Goal: Information Seeking & Learning: Learn about a topic

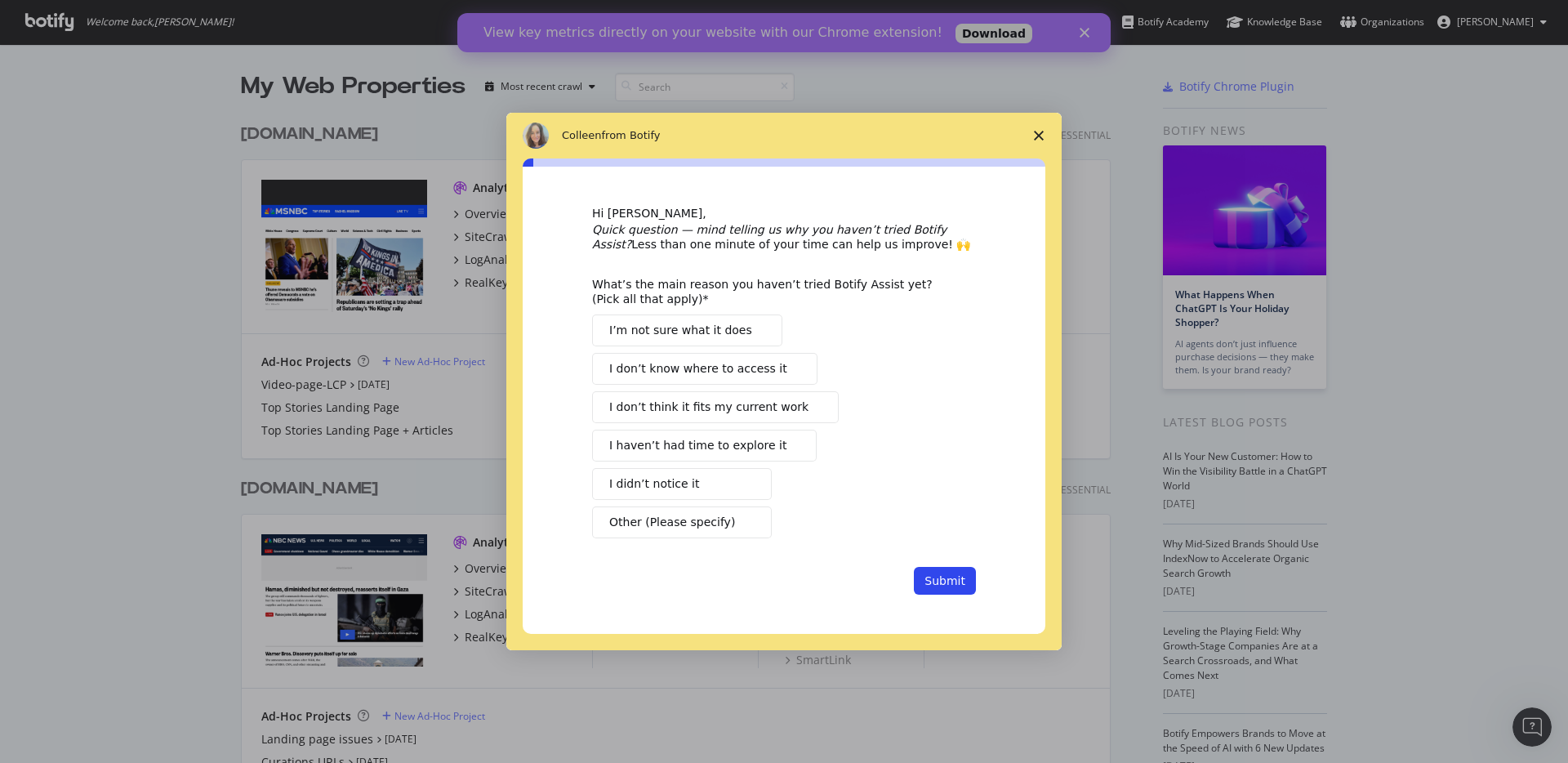
click at [1094, 38] on div "Intercom messenger" at bounding box center [784, 381] width 1568 height 763
click at [1093, 38] on div "Intercom messenger" at bounding box center [784, 381] width 1568 height 763
click at [1087, 37] on div "Intercom messenger" at bounding box center [784, 381] width 1568 height 763
click at [1037, 144] on span "Close survey" at bounding box center [1038, 135] width 46 height 46
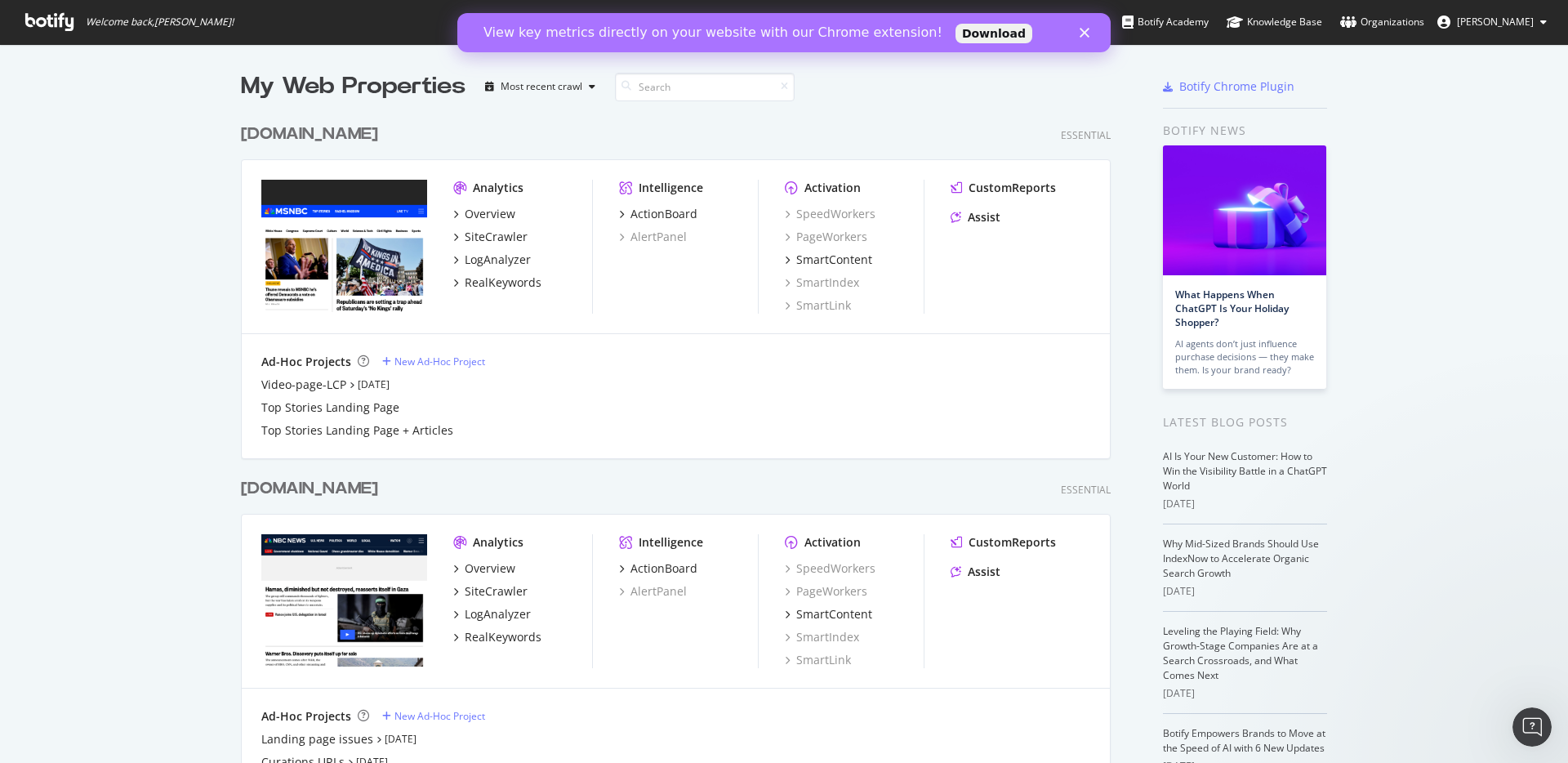
click at [1088, 36] on polygon "Close" at bounding box center [1084, 33] width 10 height 10
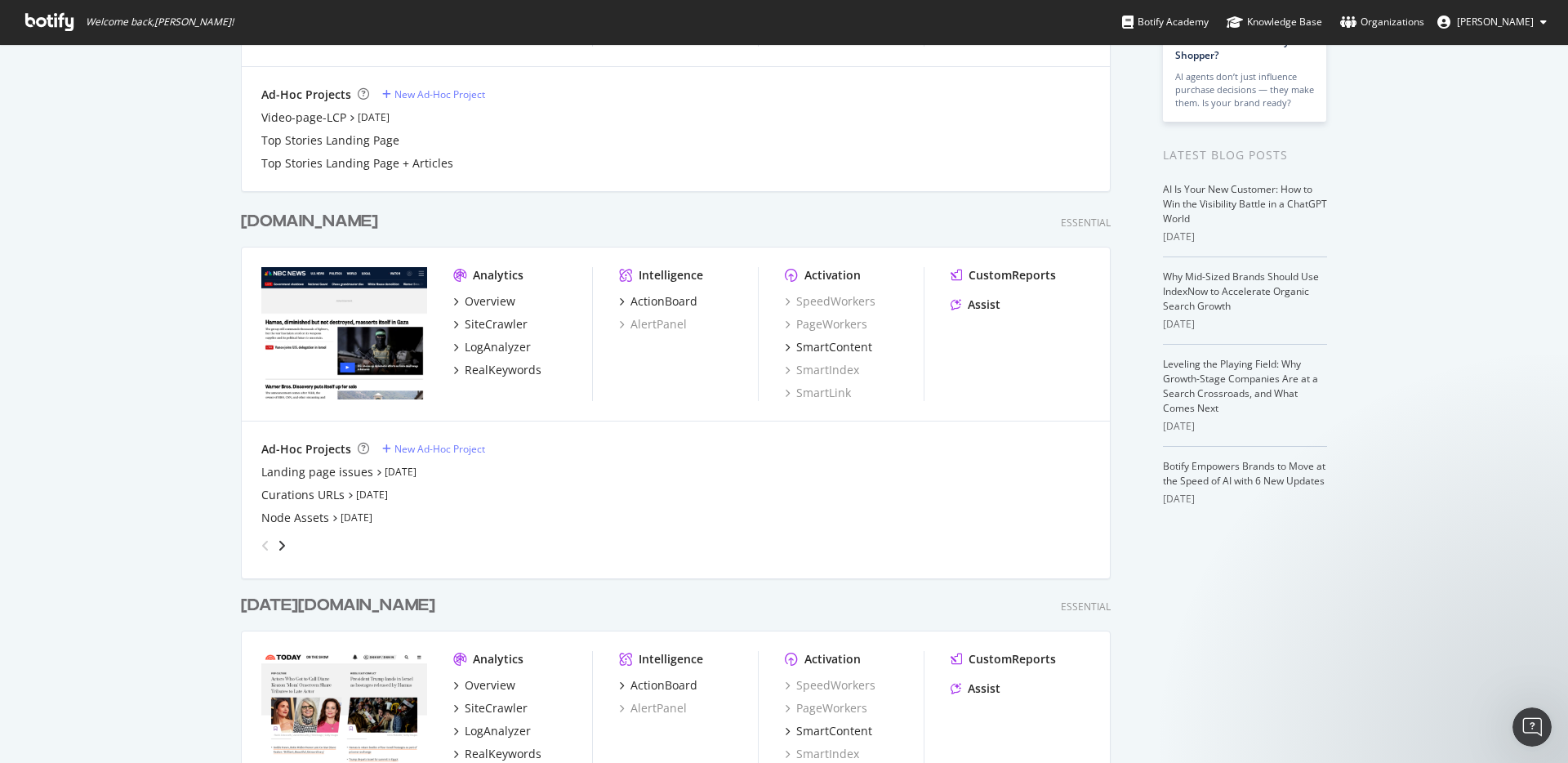
scroll to position [267, 0]
click at [484, 300] on div "Overview" at bounding box center [490, 303] width 51 height 17
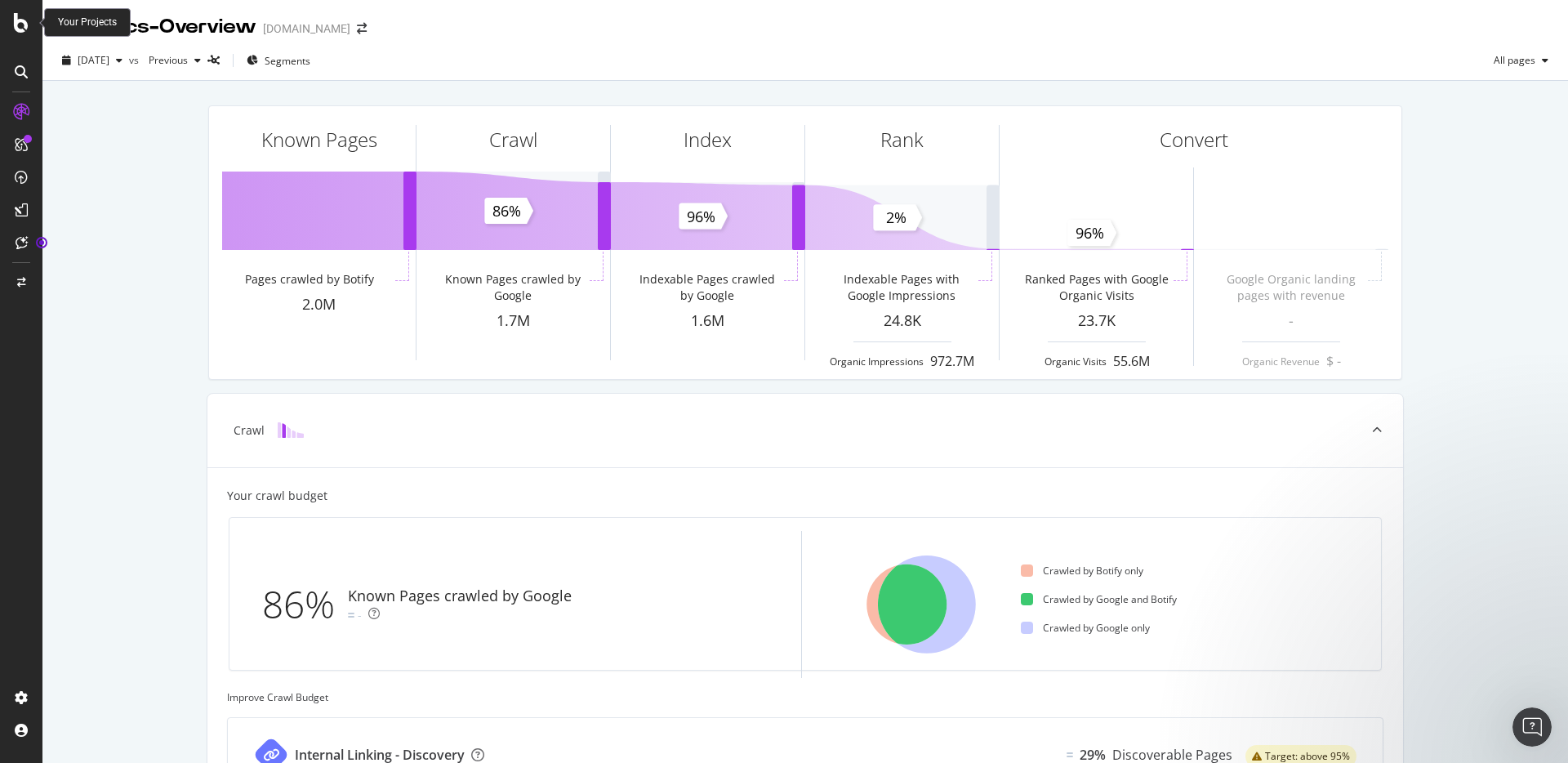
click at [18, 26] on icon at bounding box center [22, 23] width 15 height 19
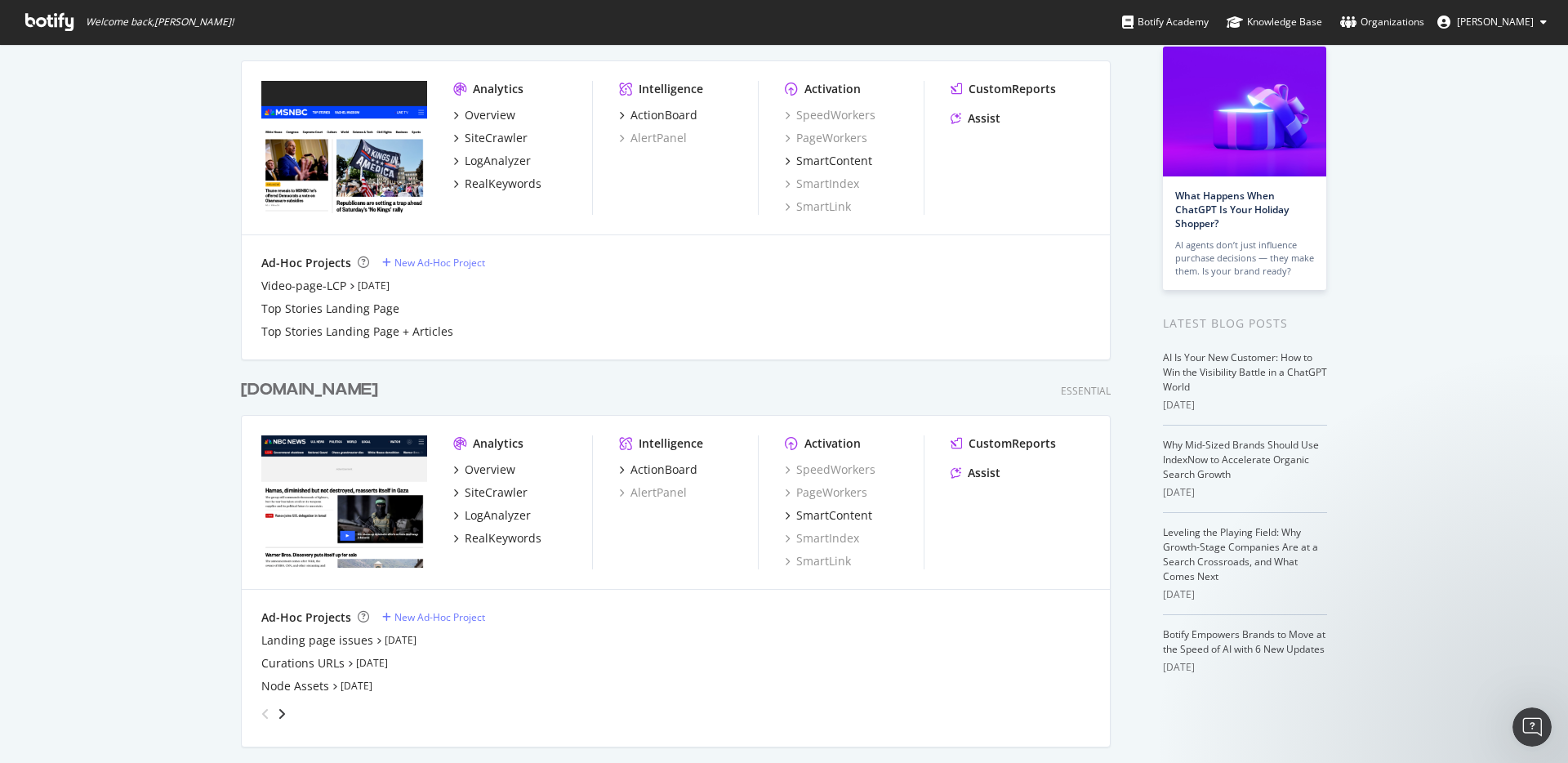
scroll to position [98, 0]
click at [277, 708] on icon "angle-right" at bounding box center [282, 715] width 8 height 13
click at [261, 712] on icon "angle-left" at bounding box center [266, 715] width 8 height 13
click at [480, 519] on div "LogAnalyzer" at bounding box center [497, 516] width 66 height 17
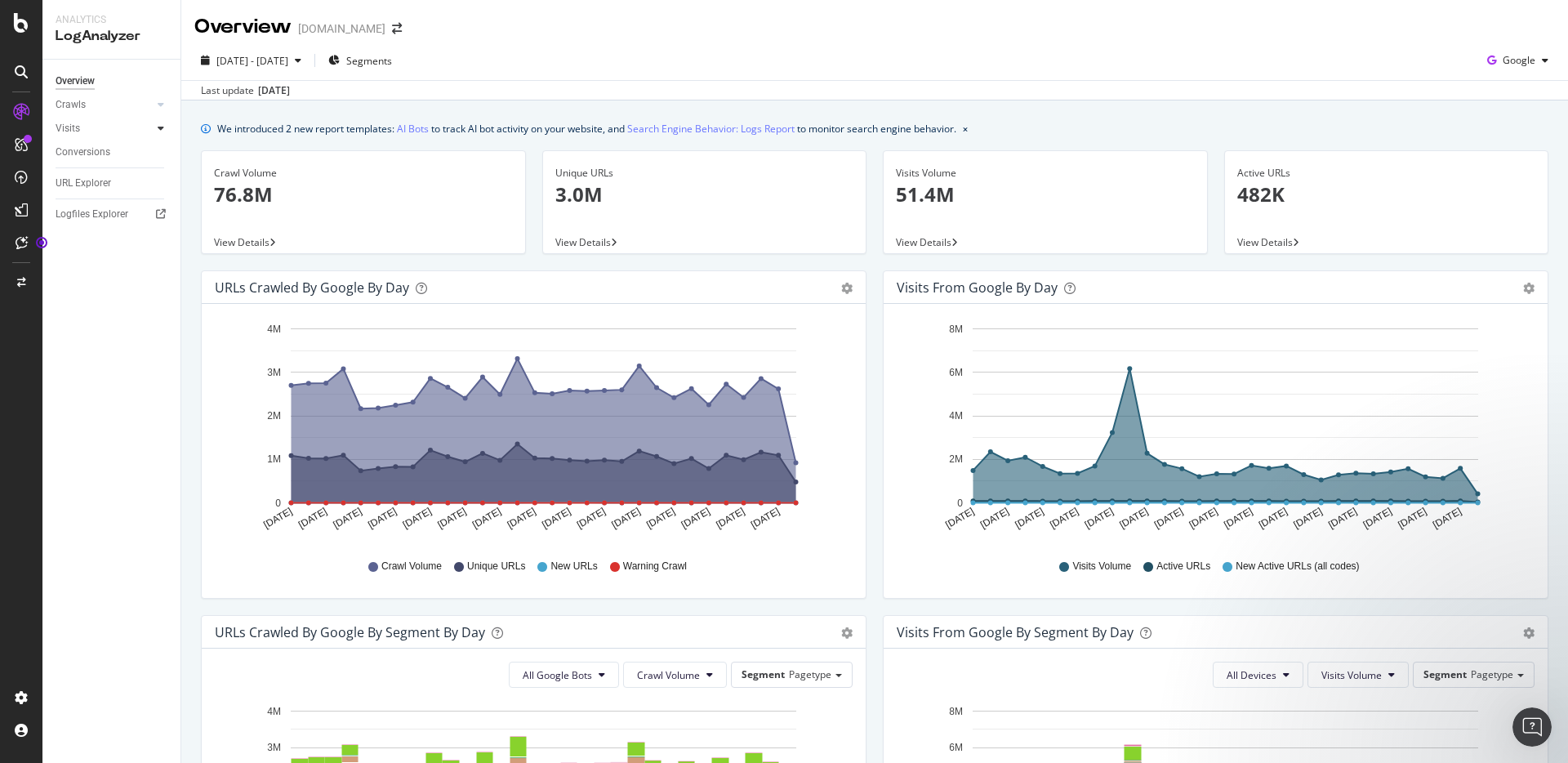
click at [158, 128] on icon at bounding box center [161, 129] width 7 height 10
click at [80, 243] on div "Conversions" at bounding box center [82, 241] width 54 height 18
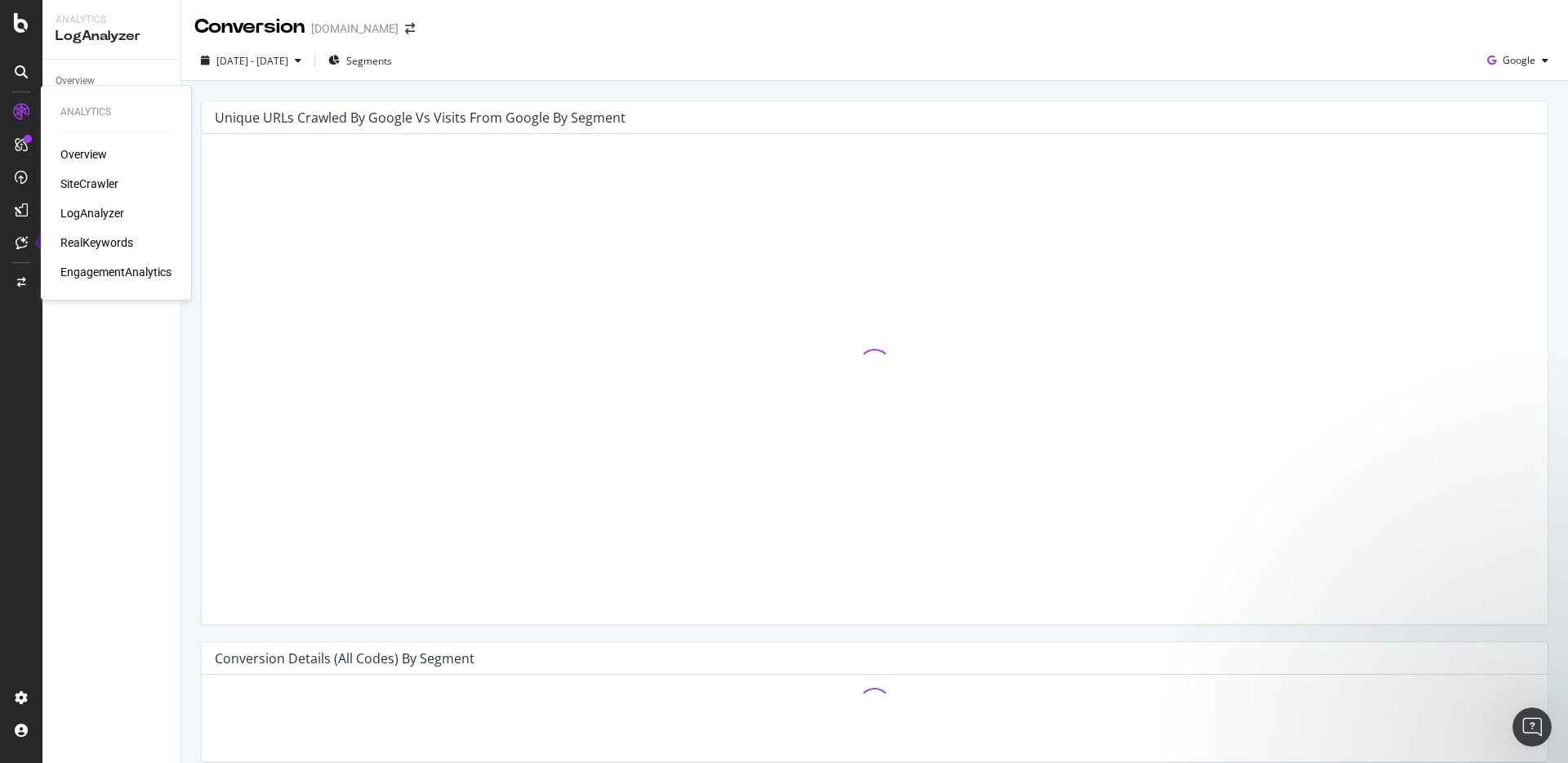
click at [78, 155] on div "Overview" at bounding box center [84, 155] width 47 height 17
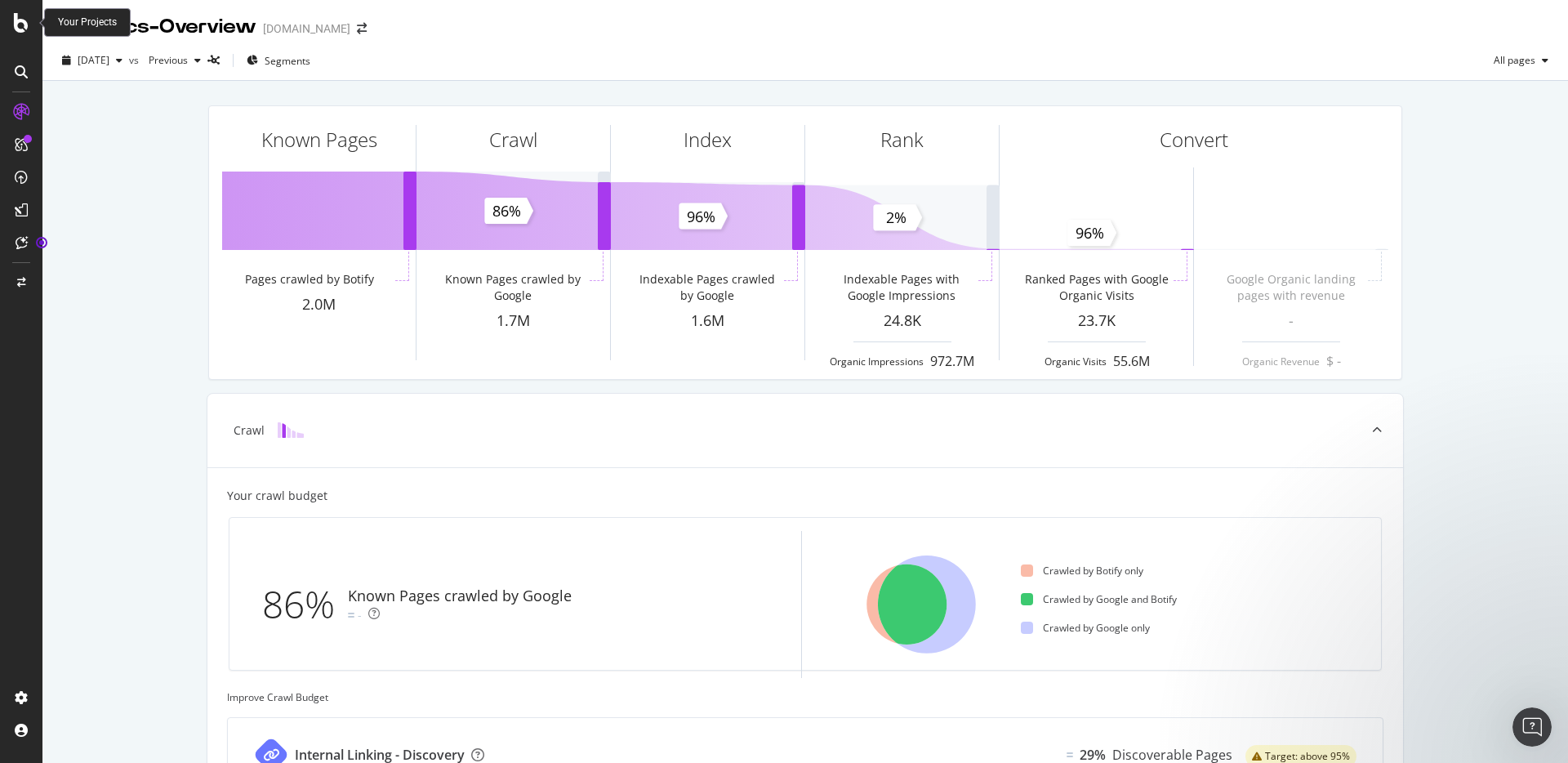
click at [25, 26] on icon at bounding box center [22, 23] width 15 height 19
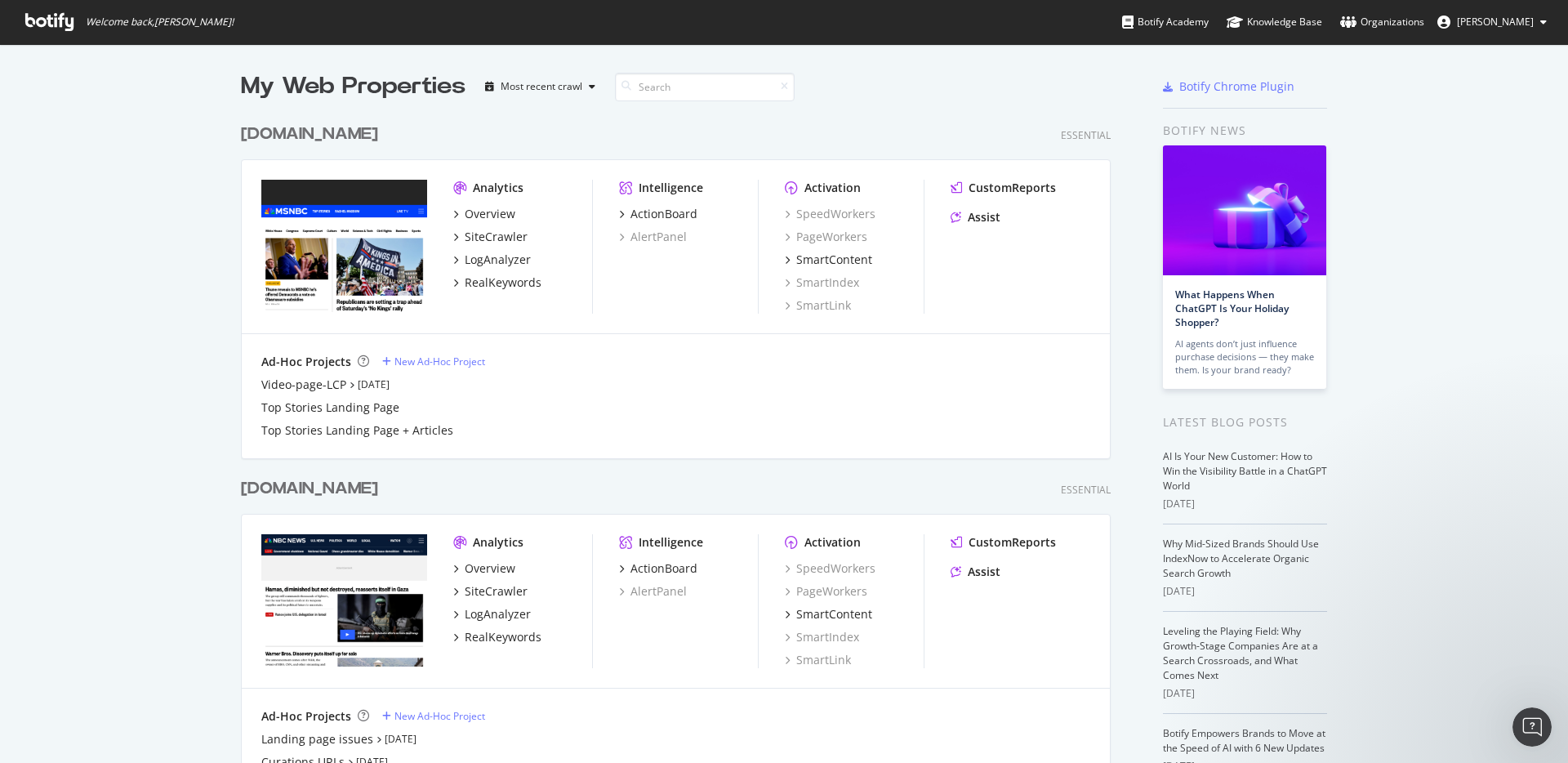
scroll to position [144, 0]
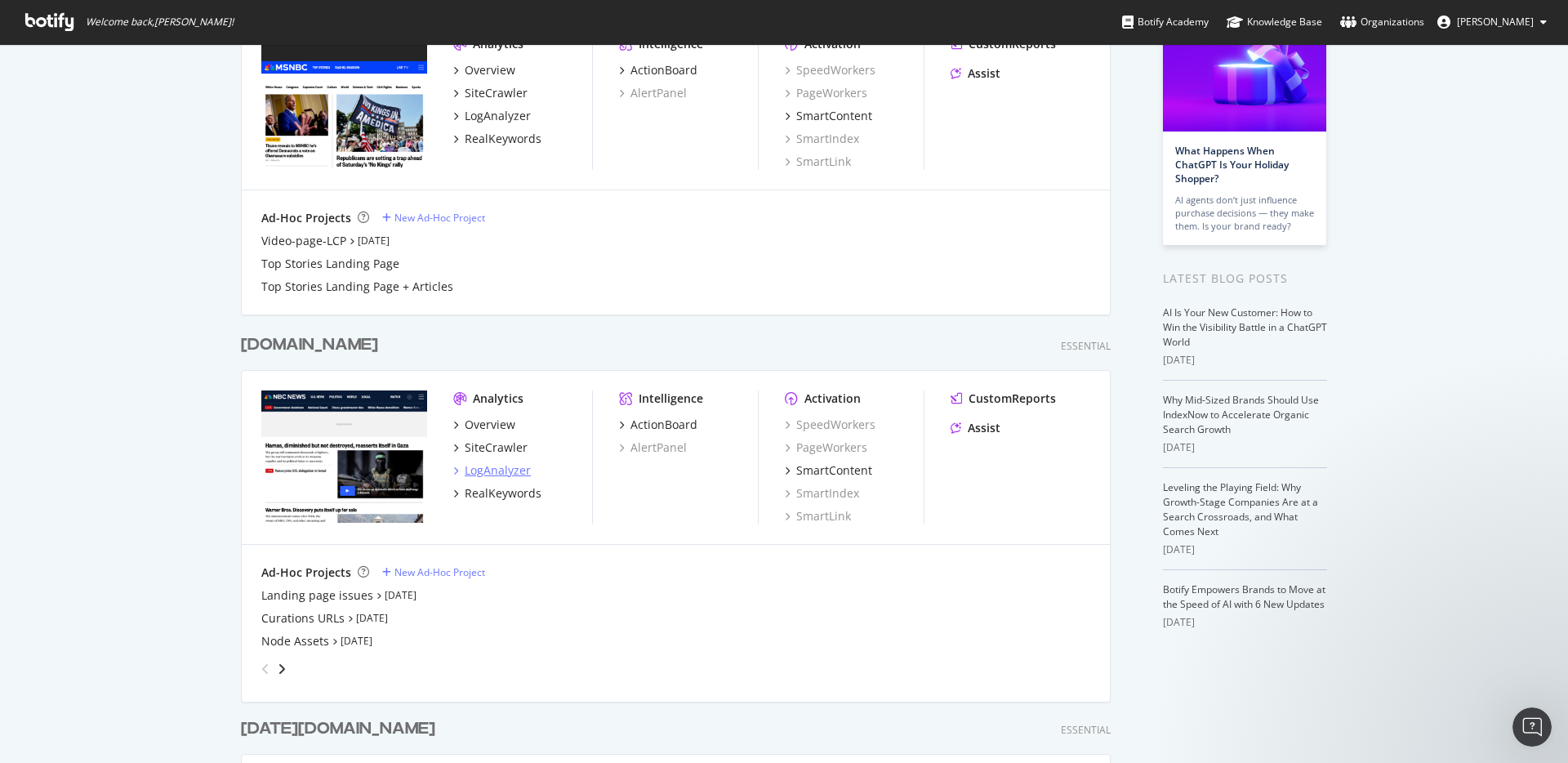
click at [488, 465] on div "LogAnalyzer" at bounding box center [497, 471] width 66 height 17
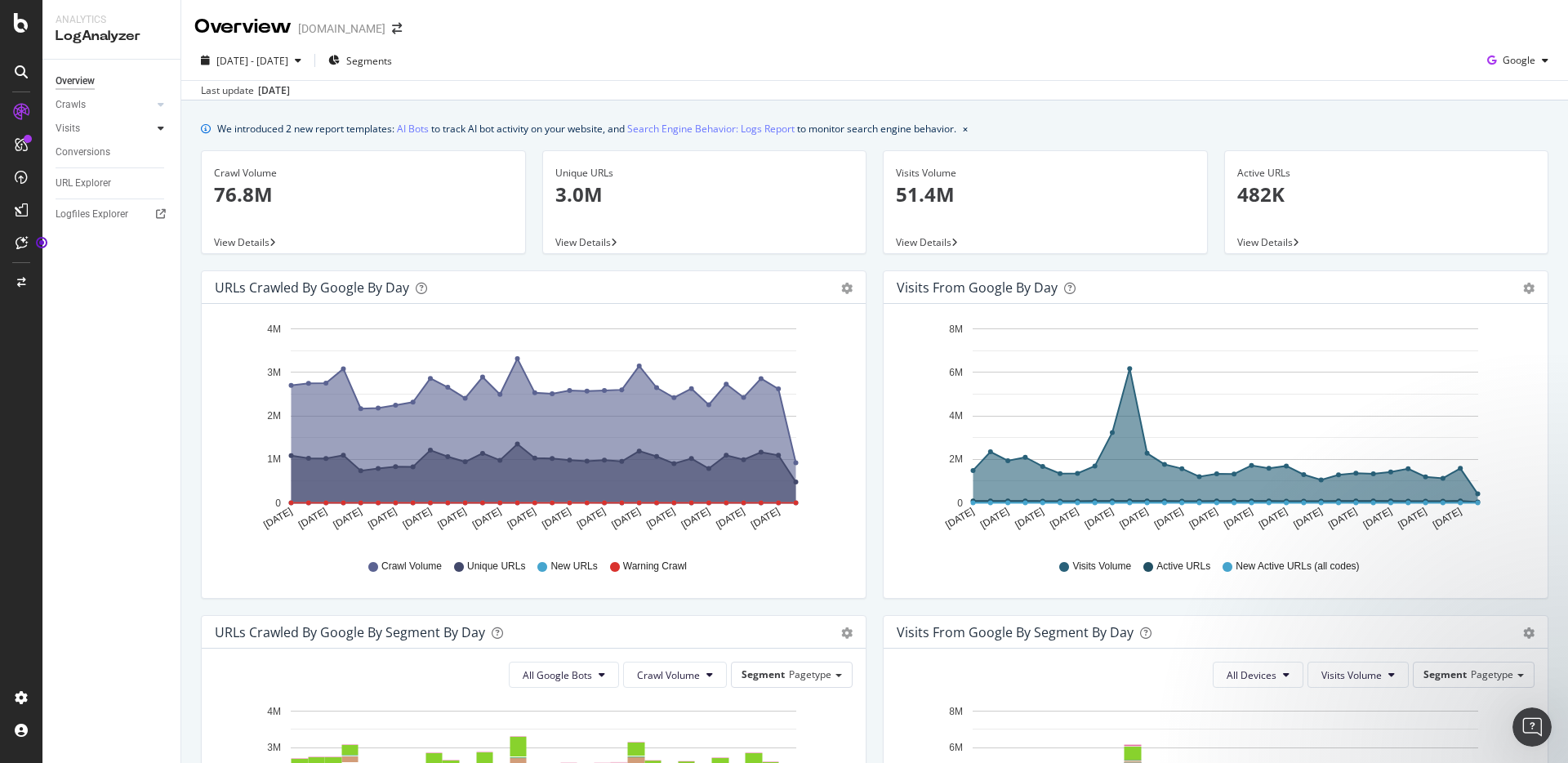
click at [164, 127] on div at bounding box center [161, 129] width 17 height 17
click at [161, 99] on icon at bounding box center [161, 104] width 7 height 10
click at [104, 164] on div "Segments Distribution" at bounding box center [108, 160] width 90 height 34
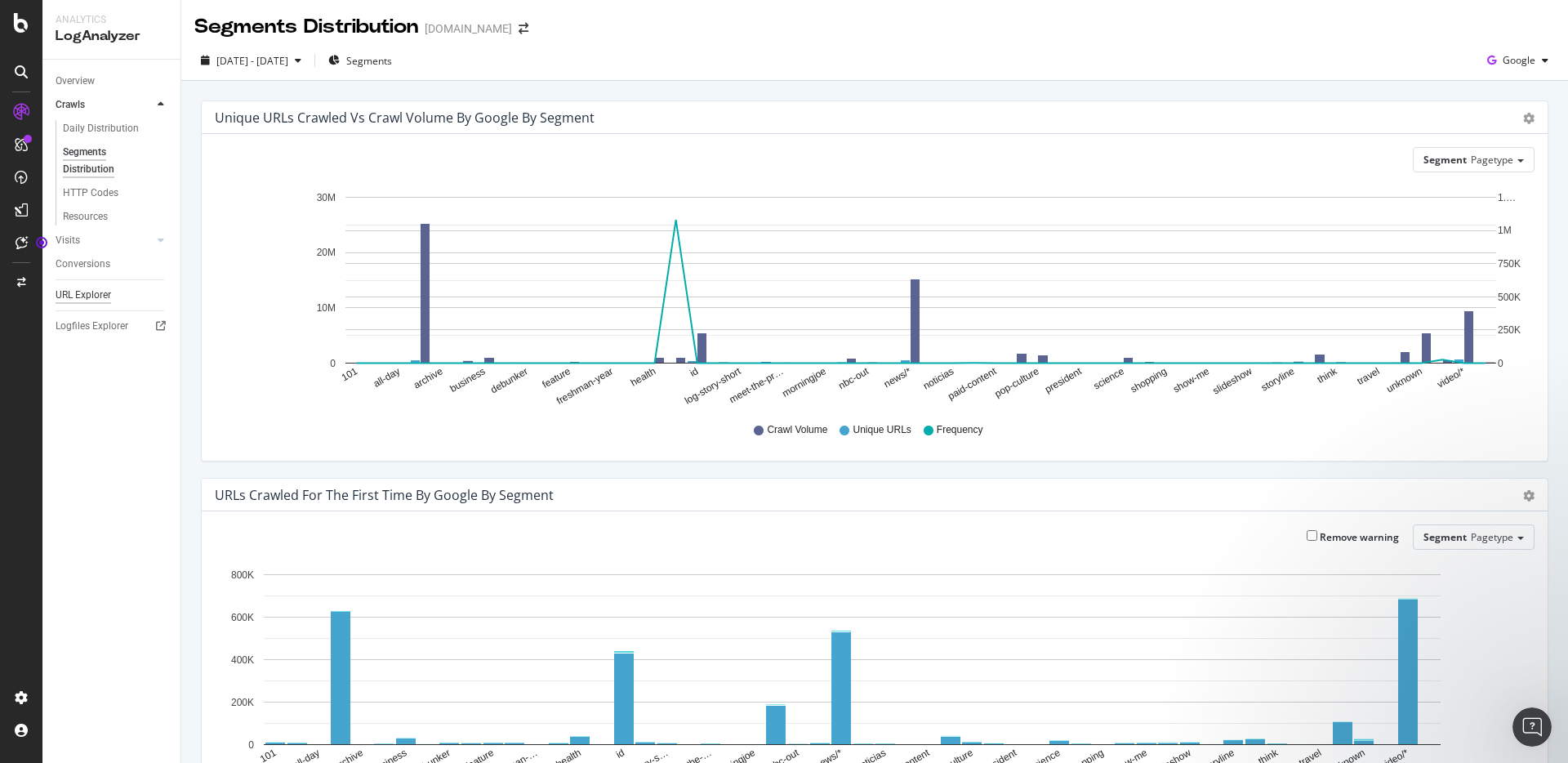
click at [98, 292] on div "URL Explorer" at bounding box center [83, 295] width 55 height 18
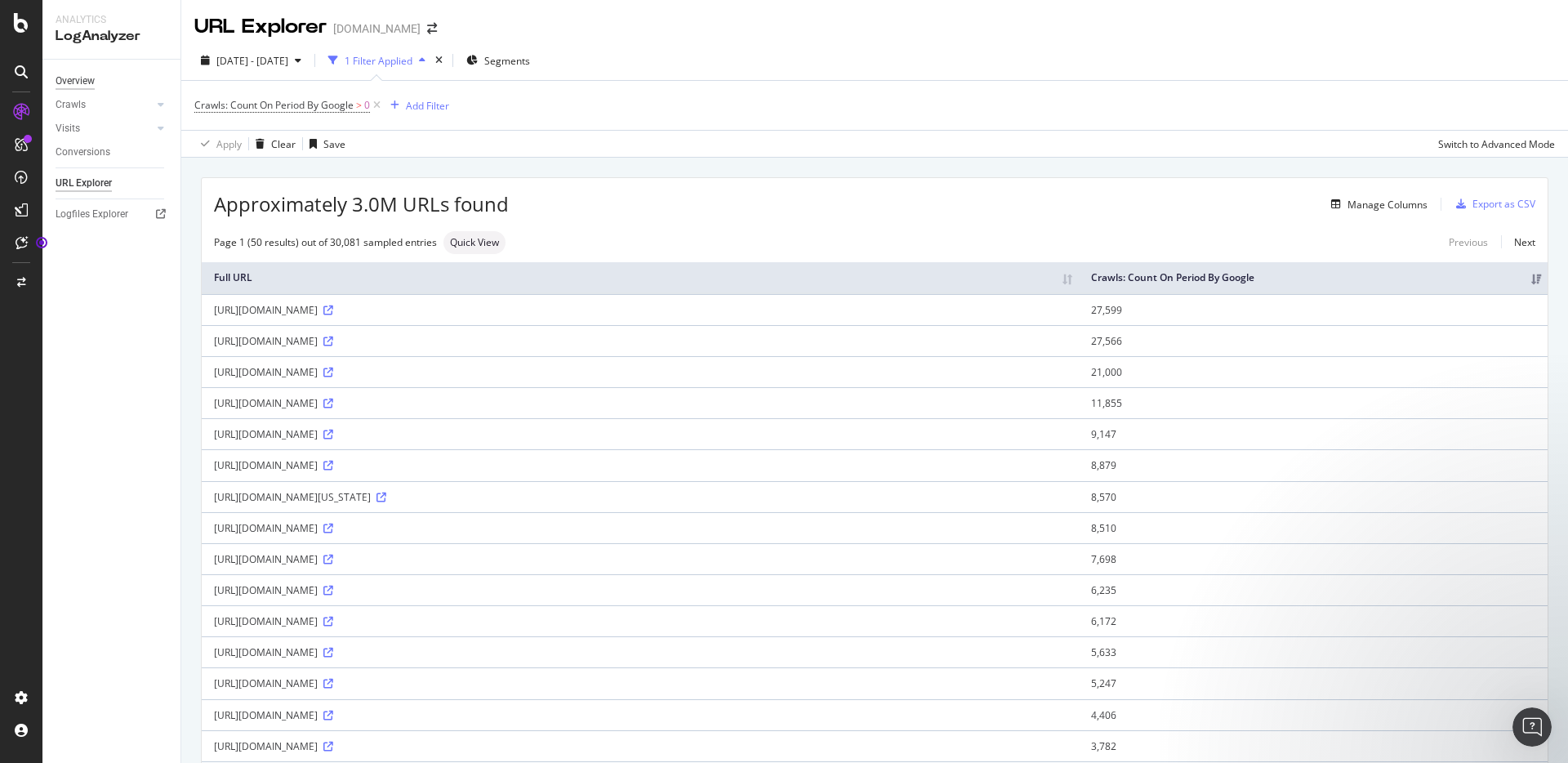
click at [89, 81] on div "Overview" at bounding box center [74, 81] width 39 height 18
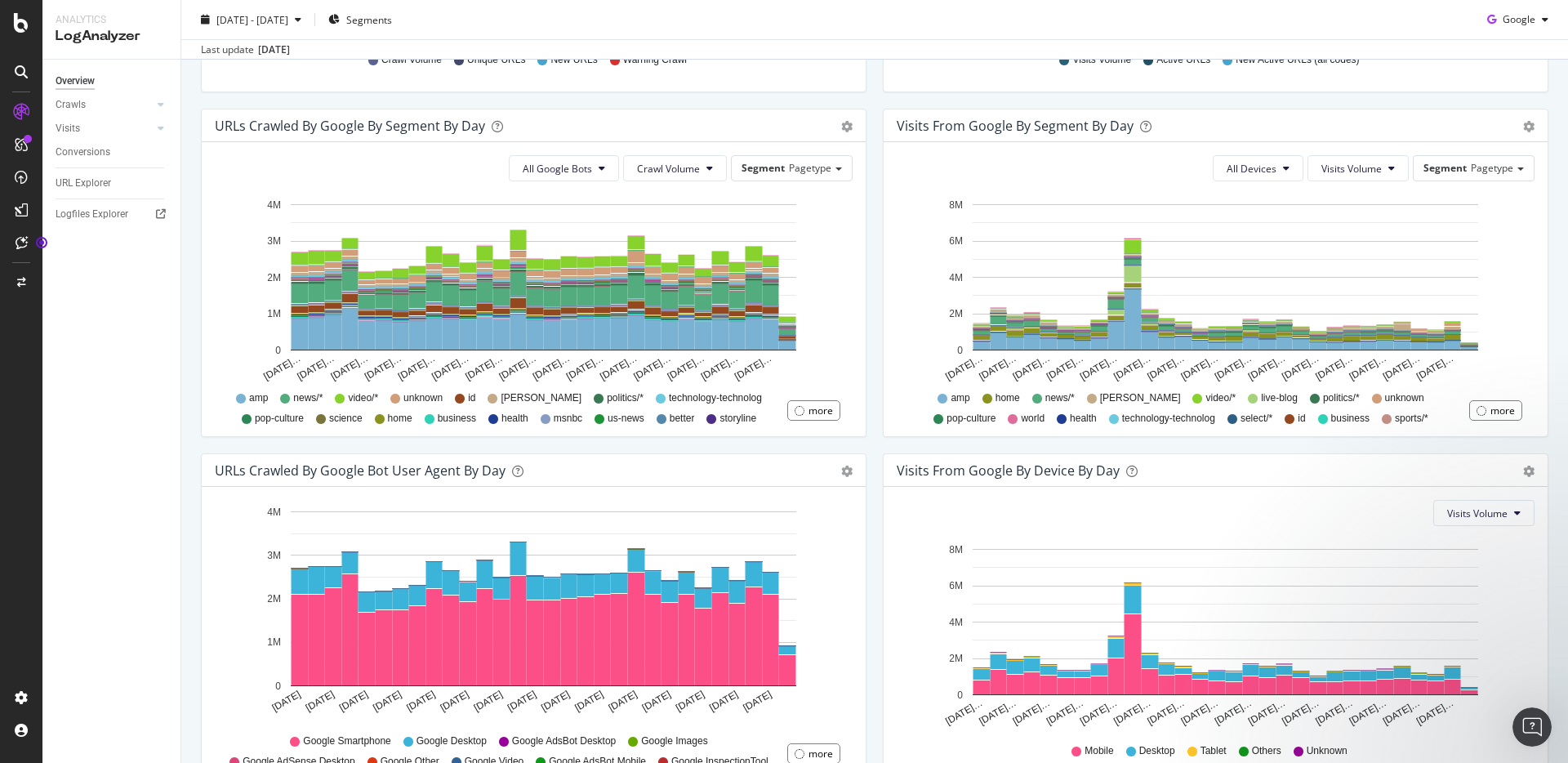
scroll to position [598, 0]
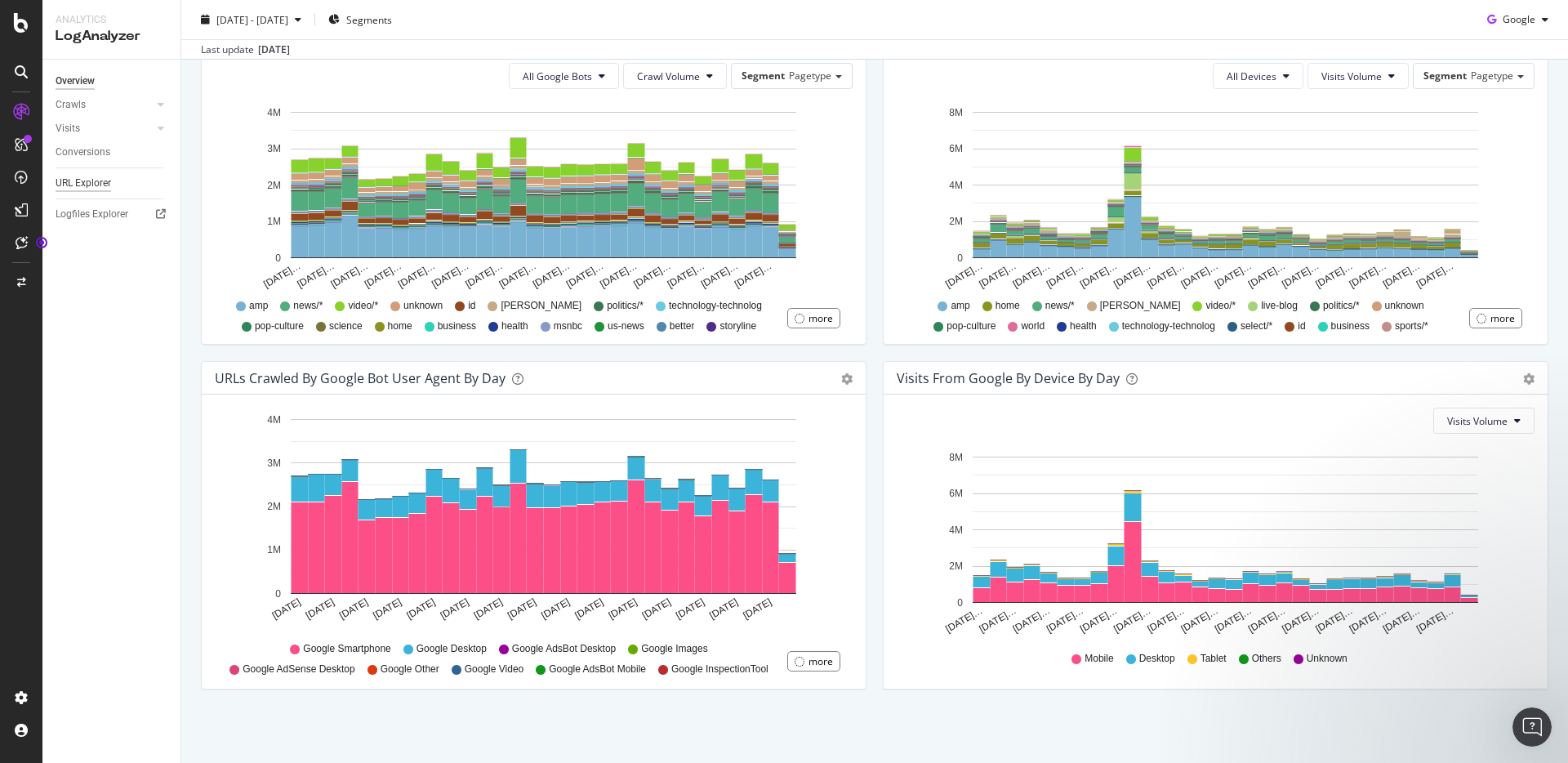
click at [84, 182] on div "URL Explorer" at bounding box center [83, 183] width 55 height 18
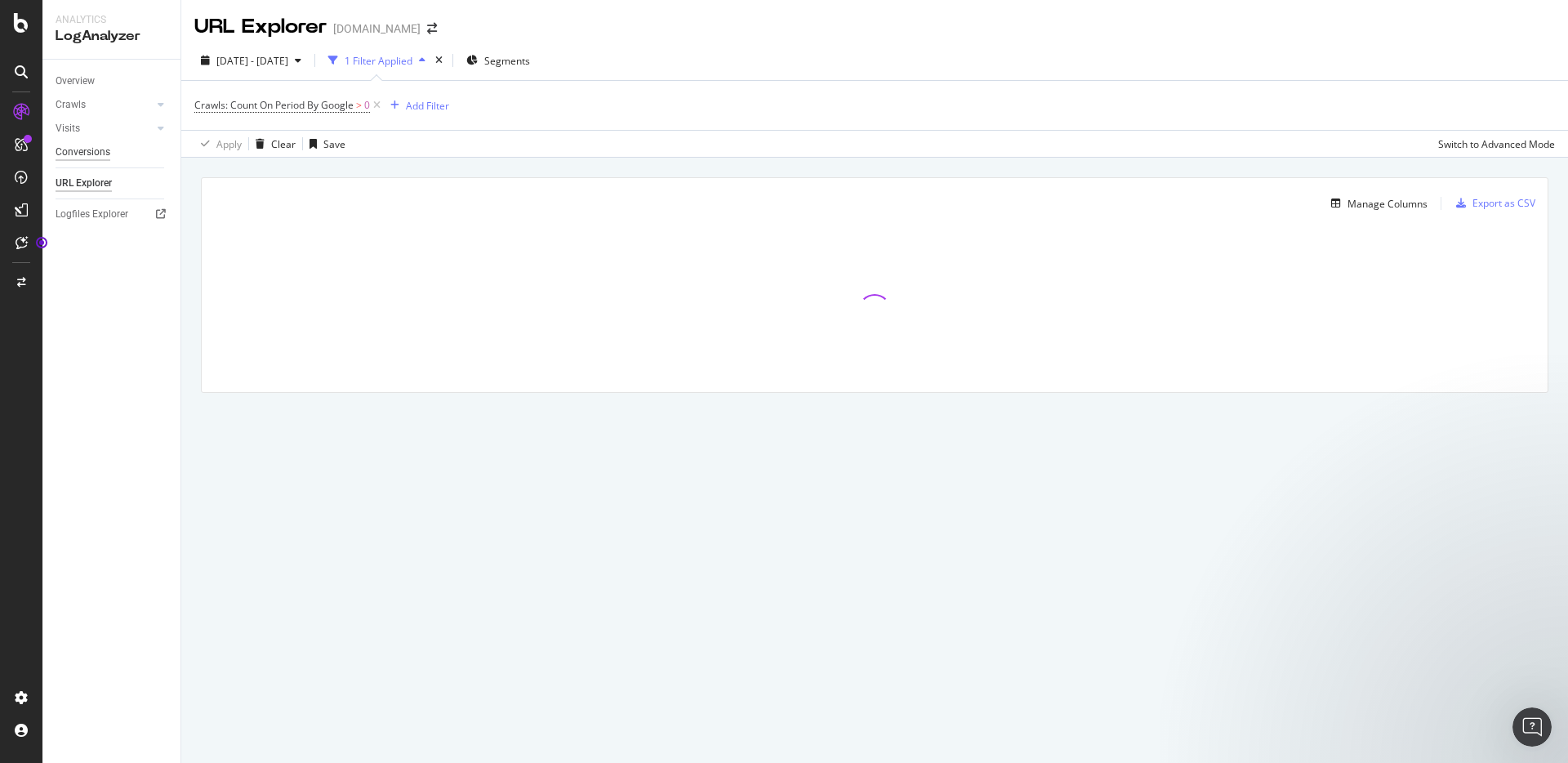
click at [74, 153] on div "Conversions" at bounding box center [82, 152] width 54 height 18
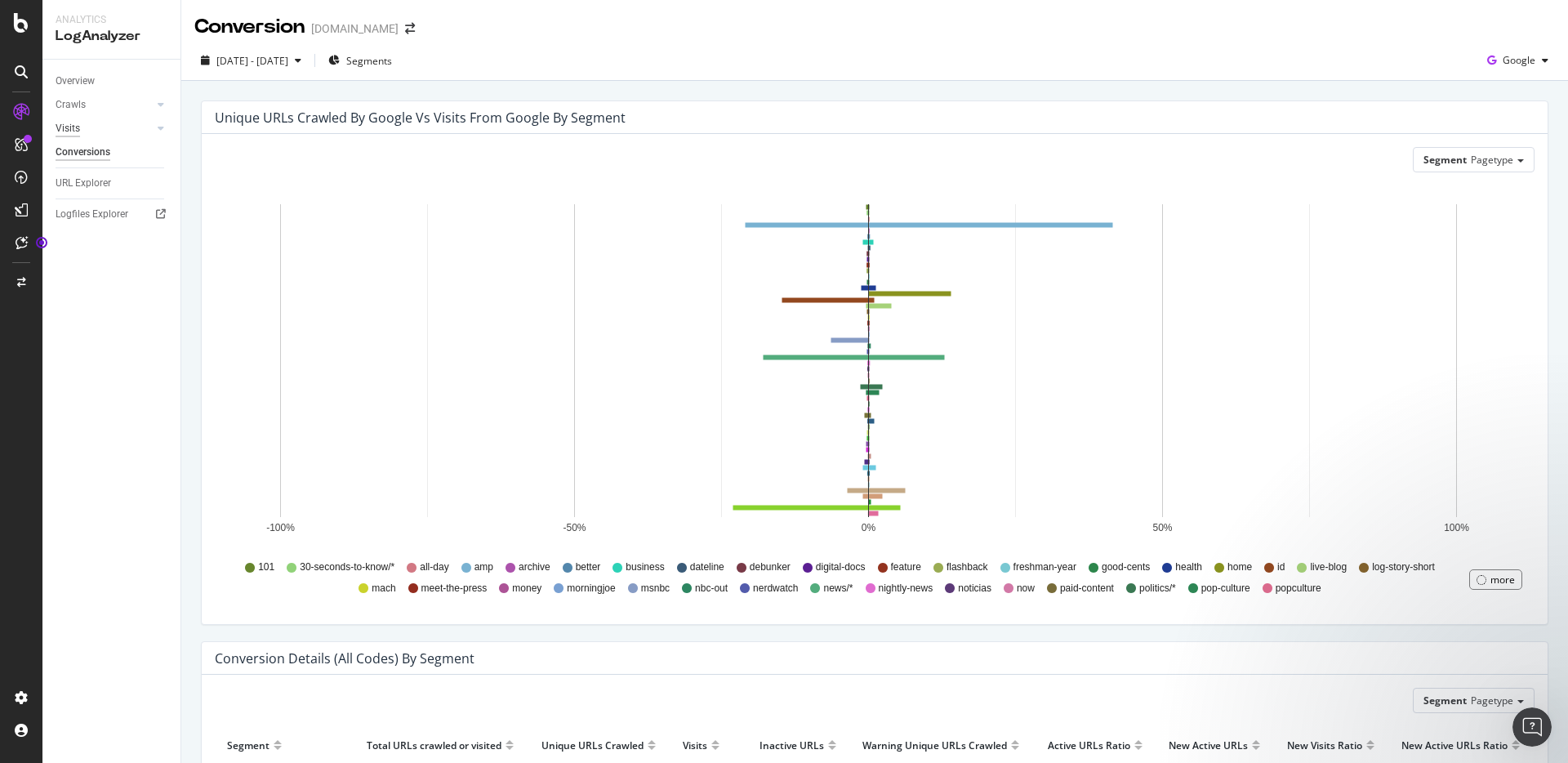
click at [74, 130] on div "Visits" at bounding box center [67, 129] width 24 height 18
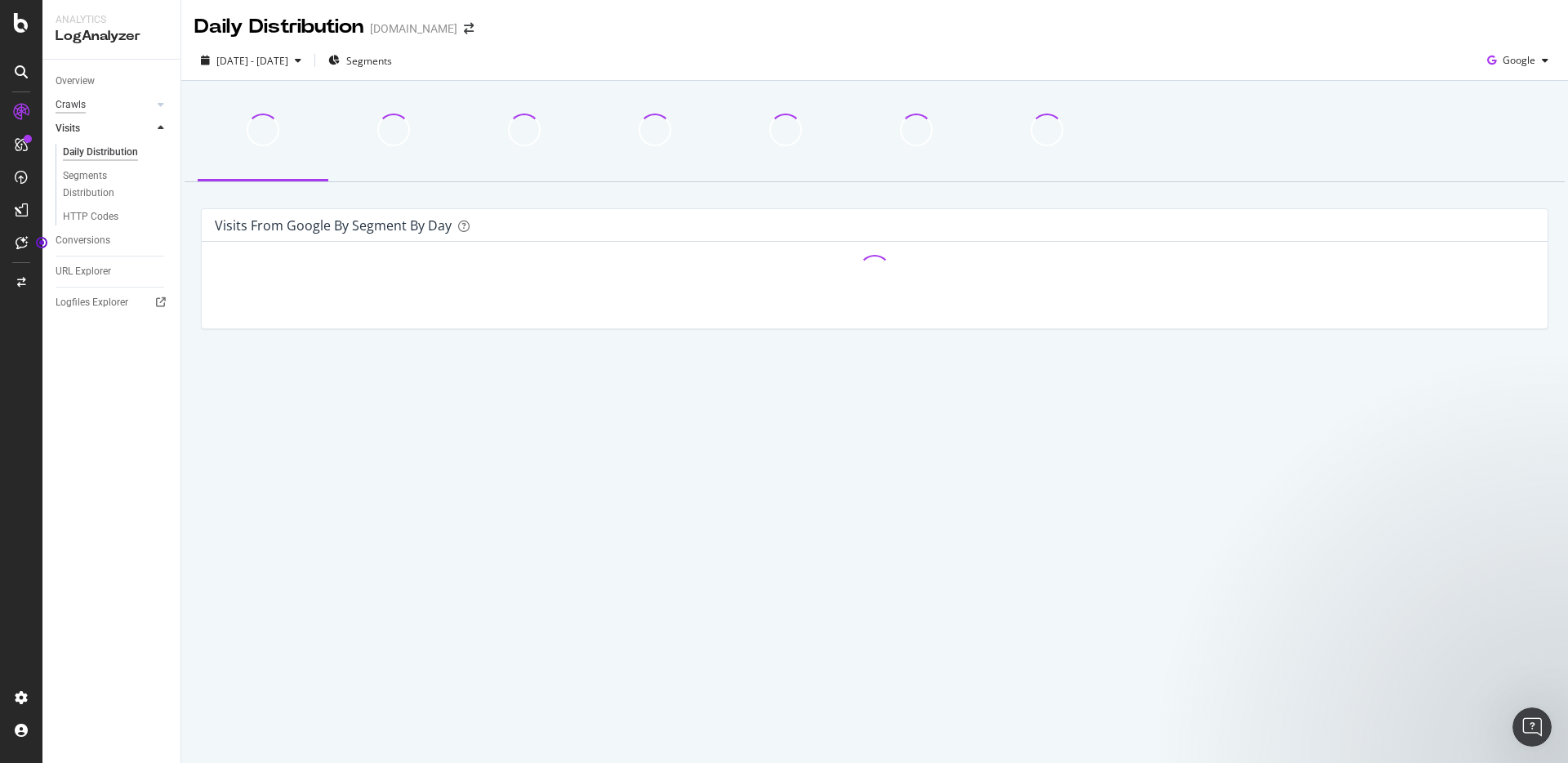
click at [72, 104] on div "Crawls" at bounding box center [70, 104] width 30 height 18
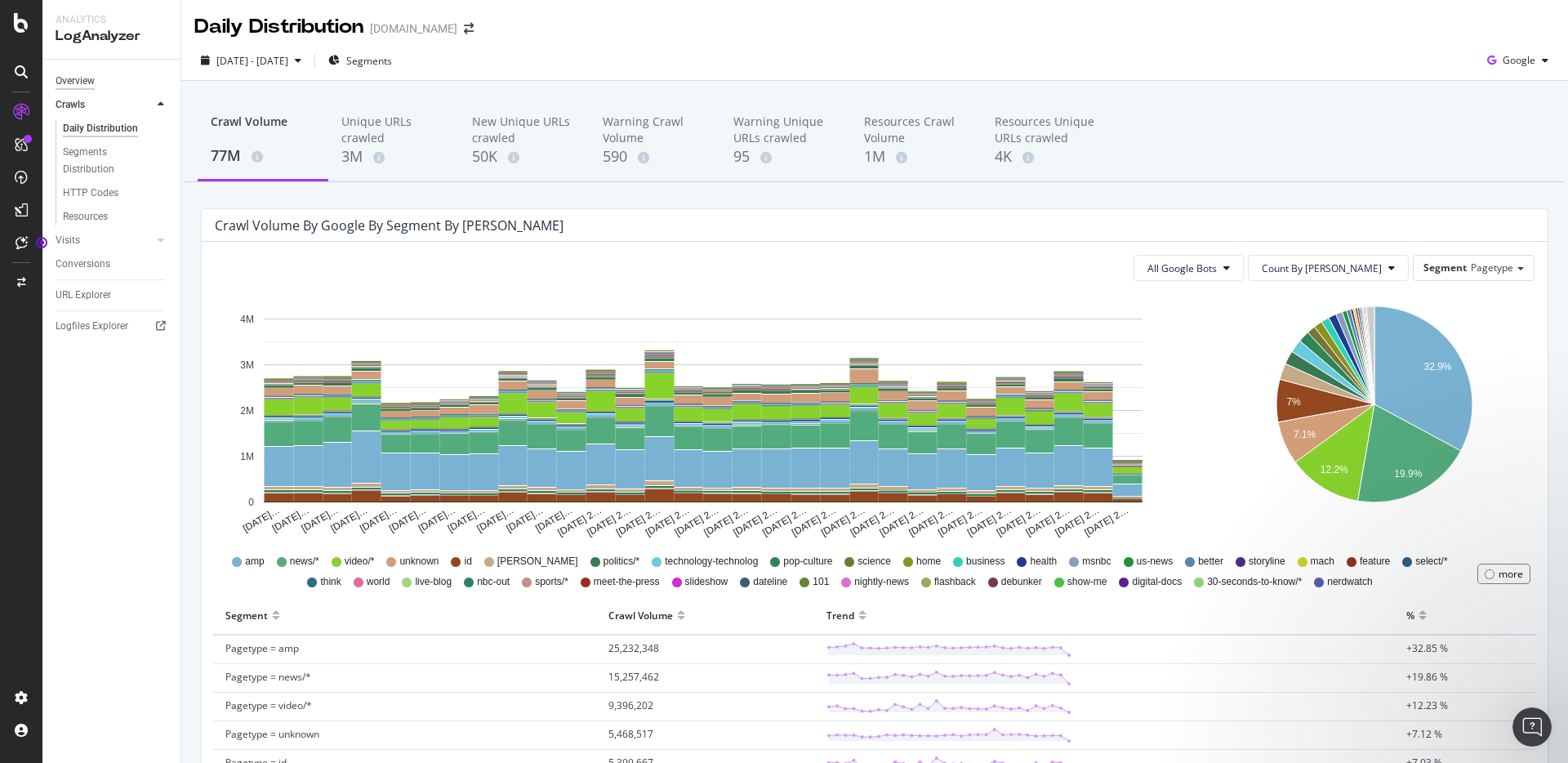
click at [69, 79] on div "Overview" at bounding box center [74, 81] width 39 height 18
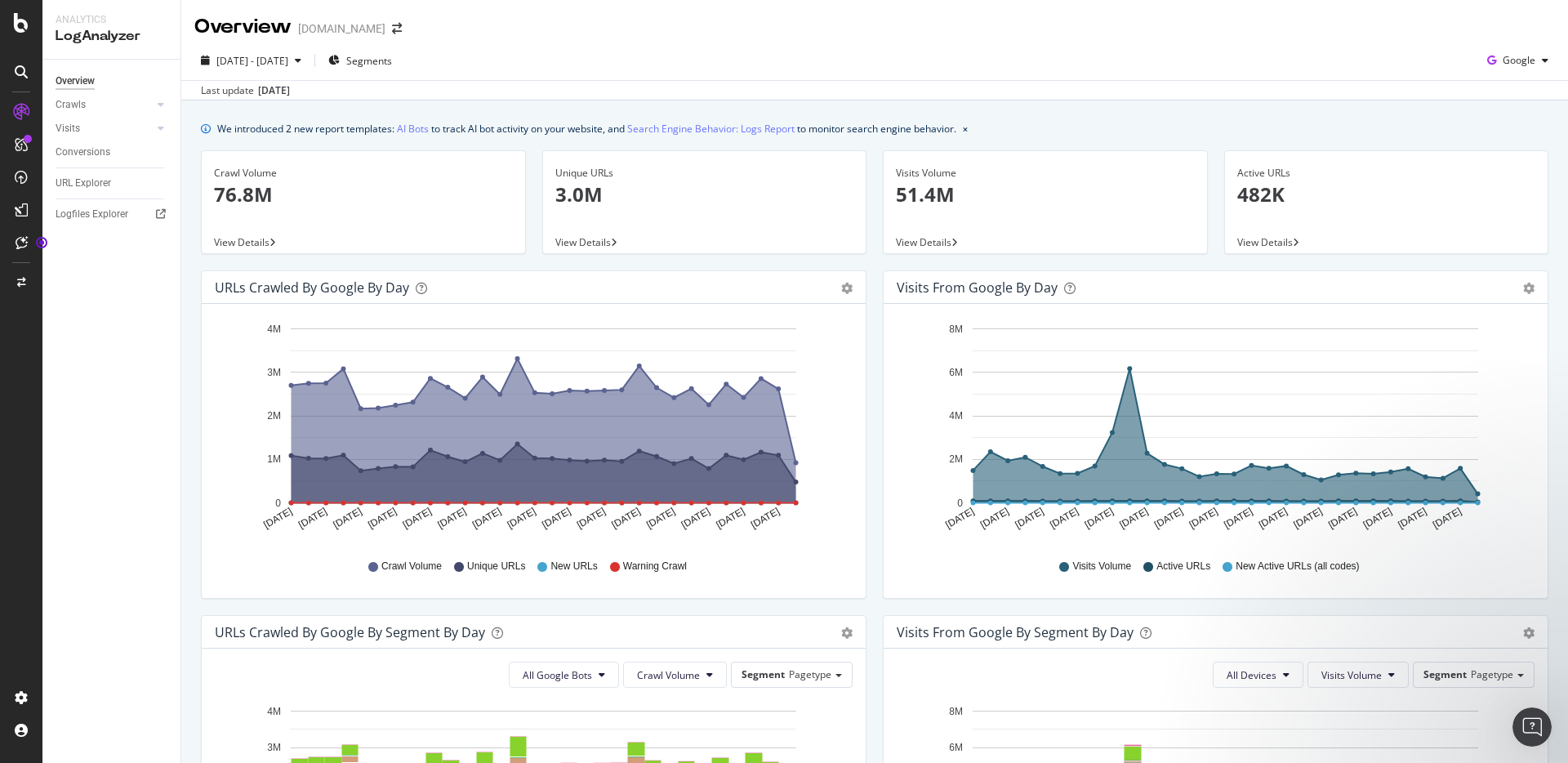
click at [69, 80] on div "Overview" at bounding box center [74, 81] width 39 height 18
click at [155, 125] on div at bounding box center [161, 129] width 17 height 17
click at [159, 109] on icon at bounding box center [161, 104] width 7 height 10
click at [1510, 64] on span "Google" at bounding box center [1519, 60] width 33 height 14
click at [1380, 67] on div "[DATE] - [DATE] Segments Google" at bounding box center [875, 64] width 1387 height 33
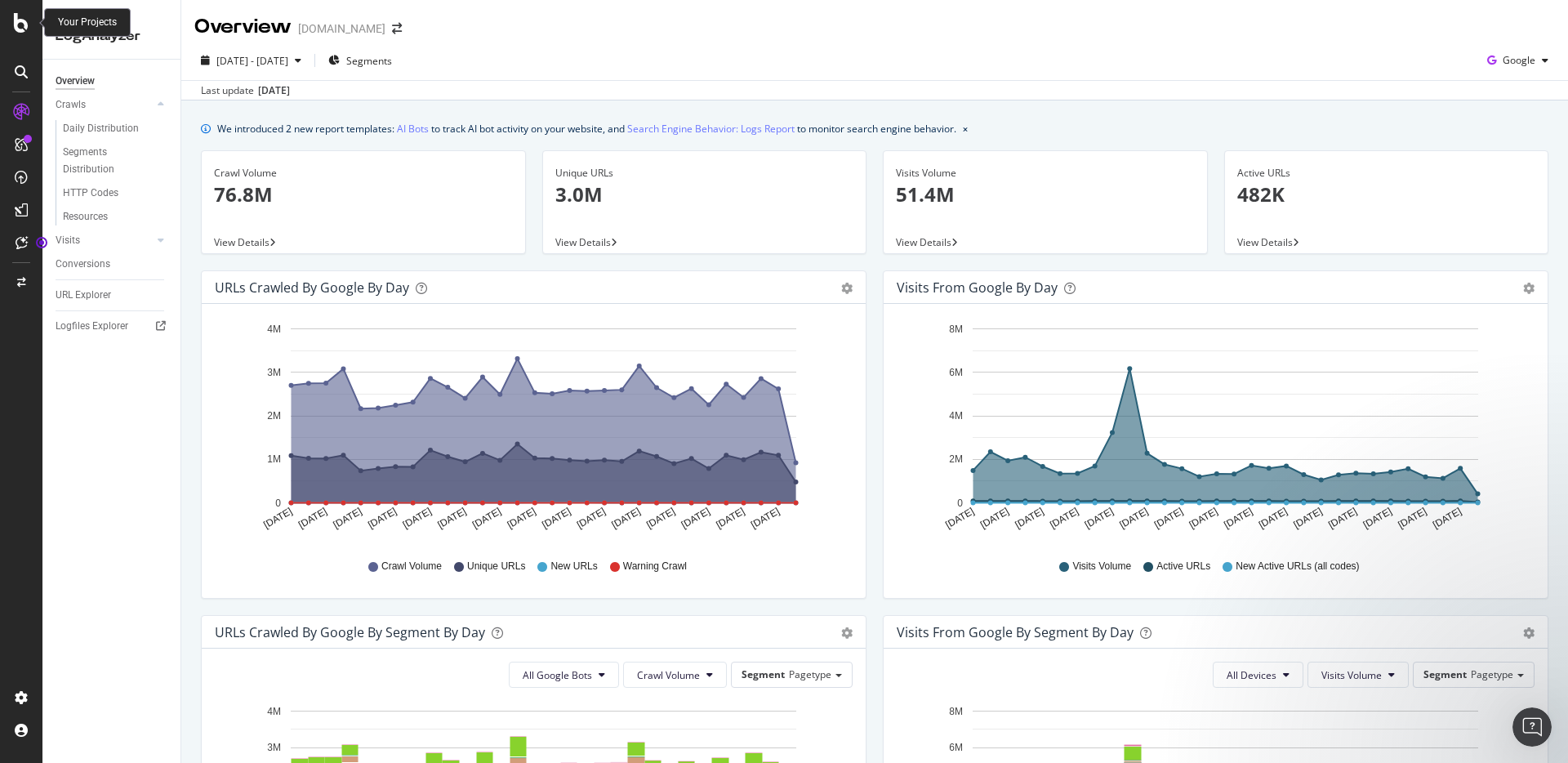
click at [7, 23] on div at bounding box center [21, 23] width 39 height 19
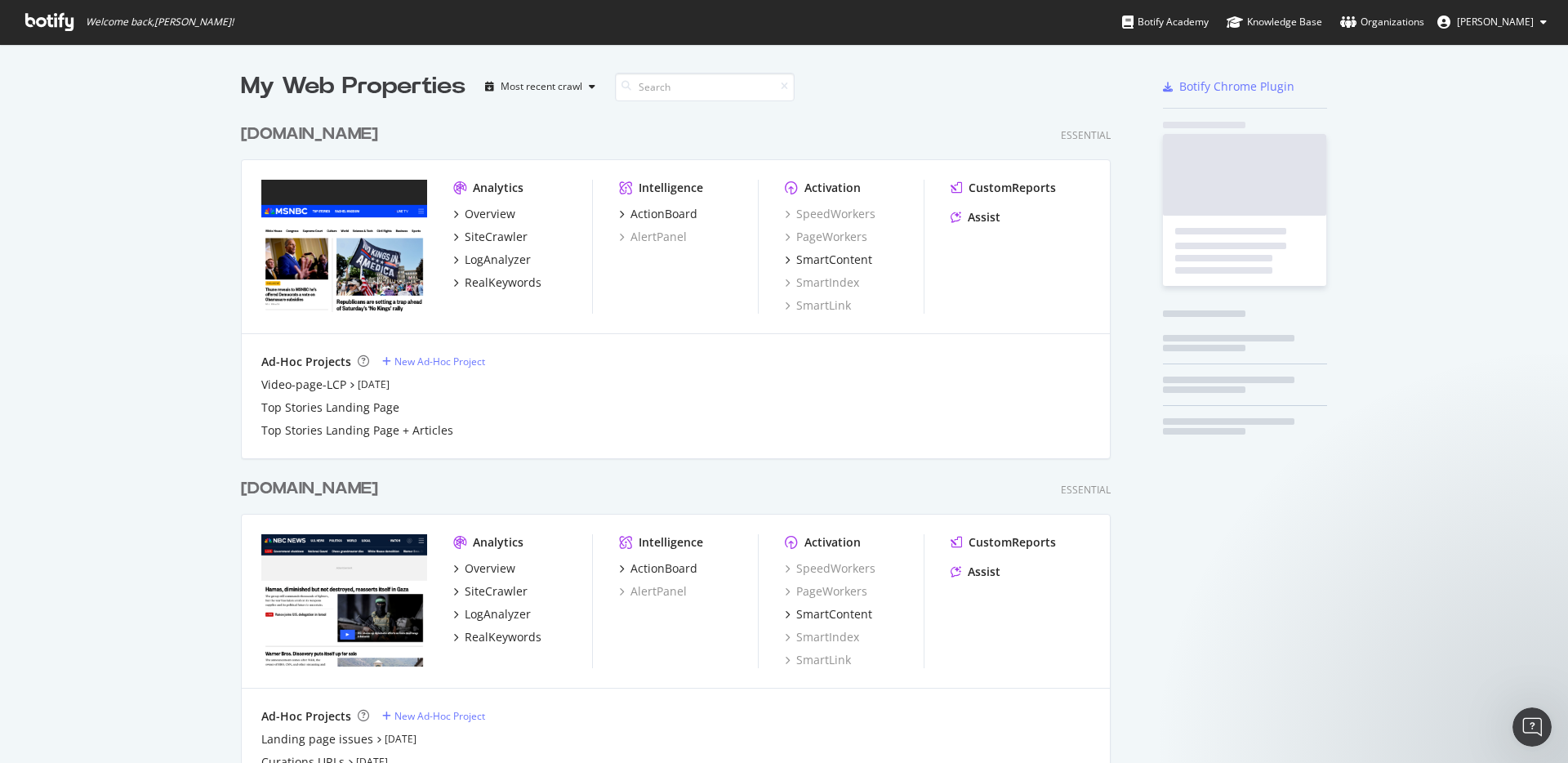
scroll to position [750, 1543]
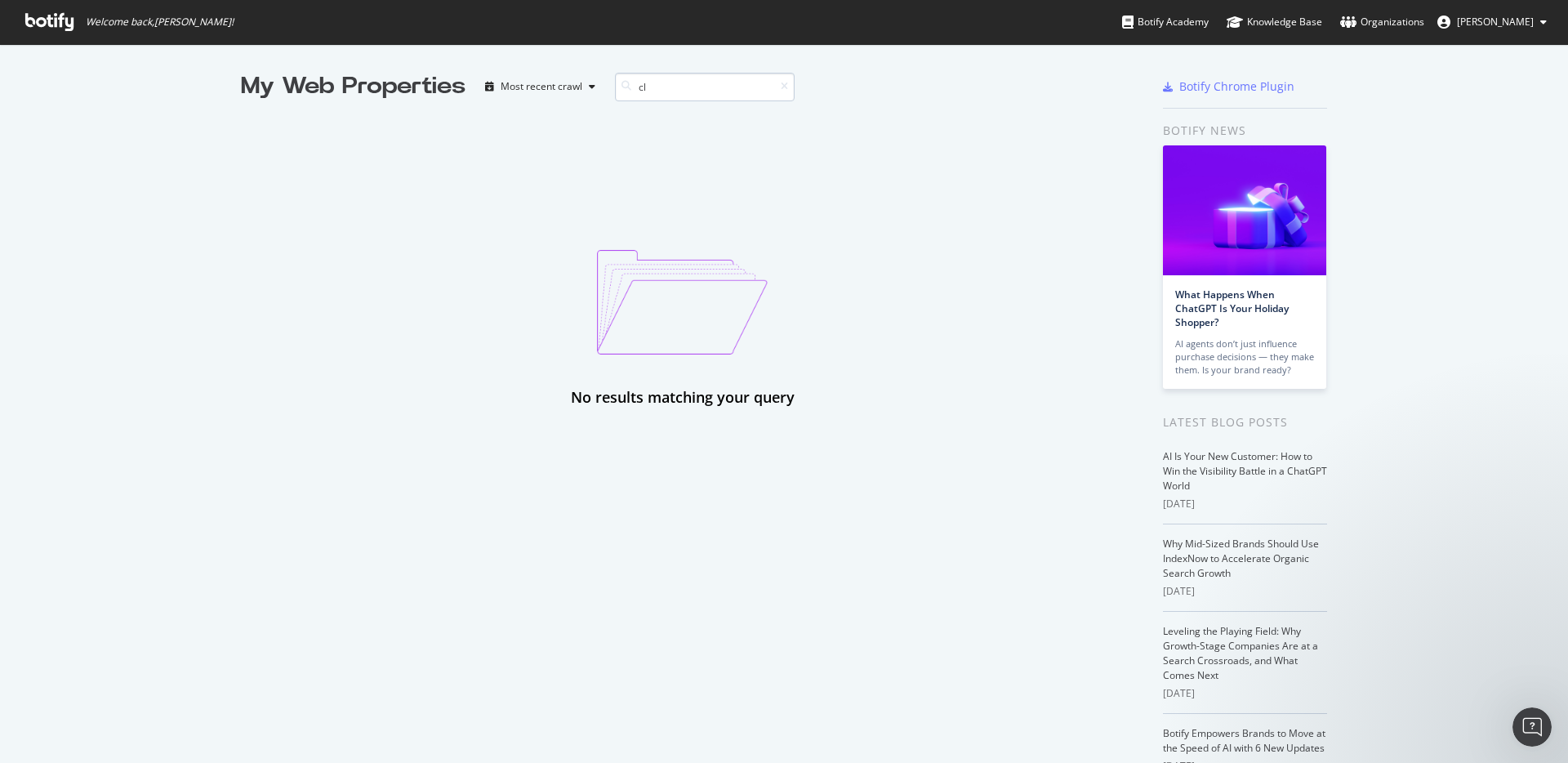
type input "c"
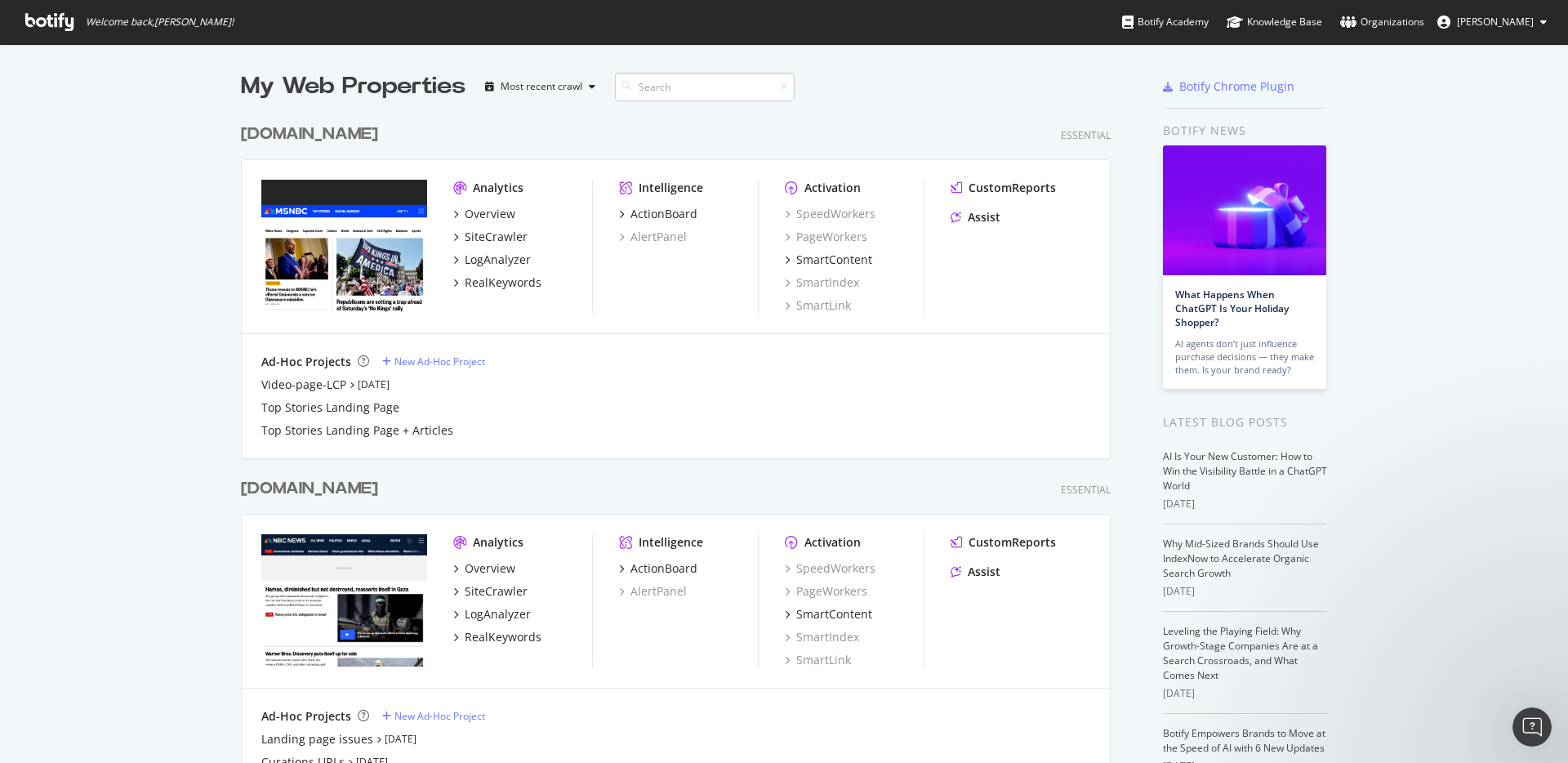
scroll to position [1465, 870]
click at [560, 84] on div "Most recent crawl" at bounding box center [541, 87] width 82 height 10
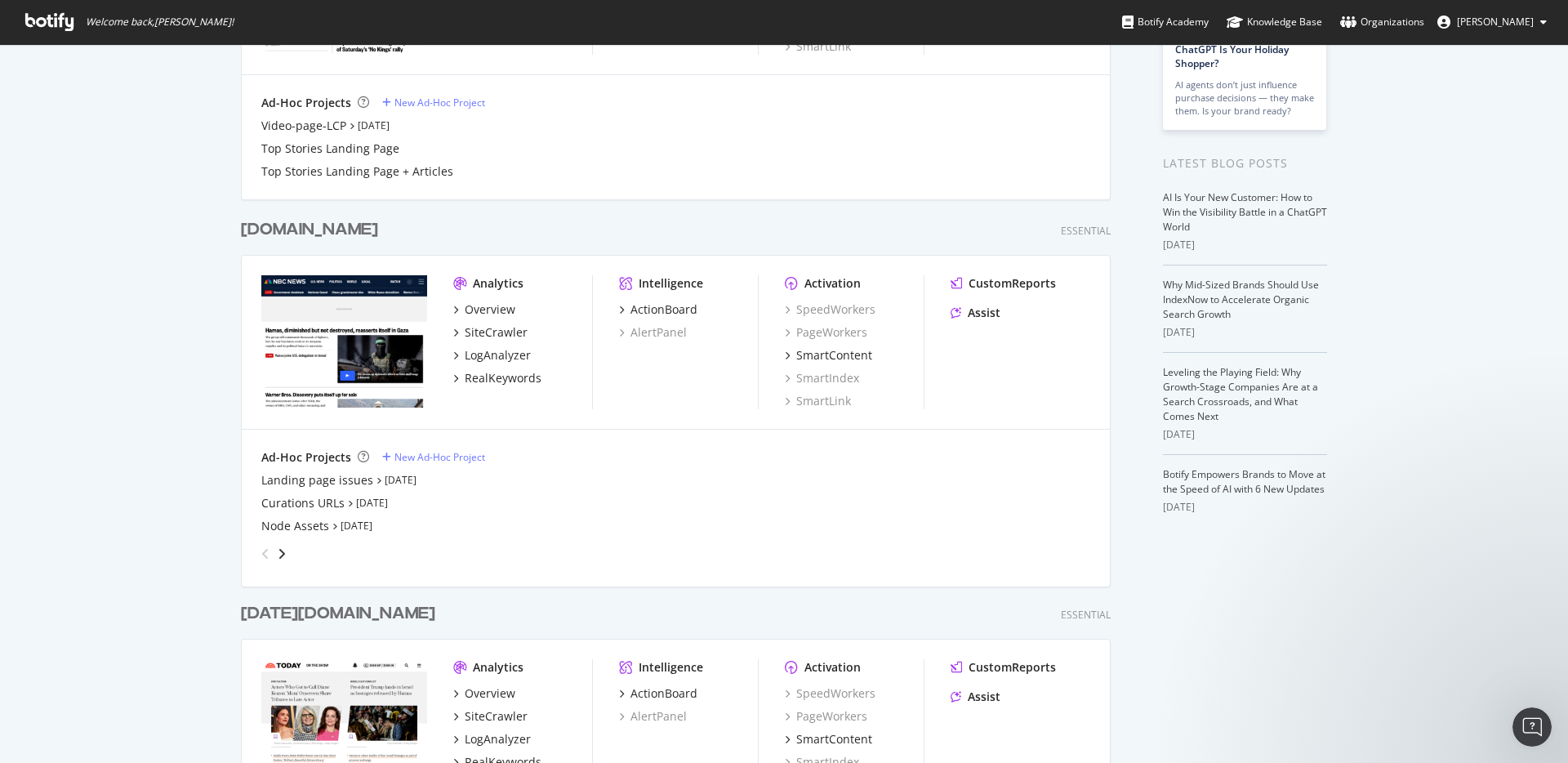
scroll to position [260, 0]
click at [342, 480] on div "Landing page issues" at bounding box center [317, 480] width 112 height 17
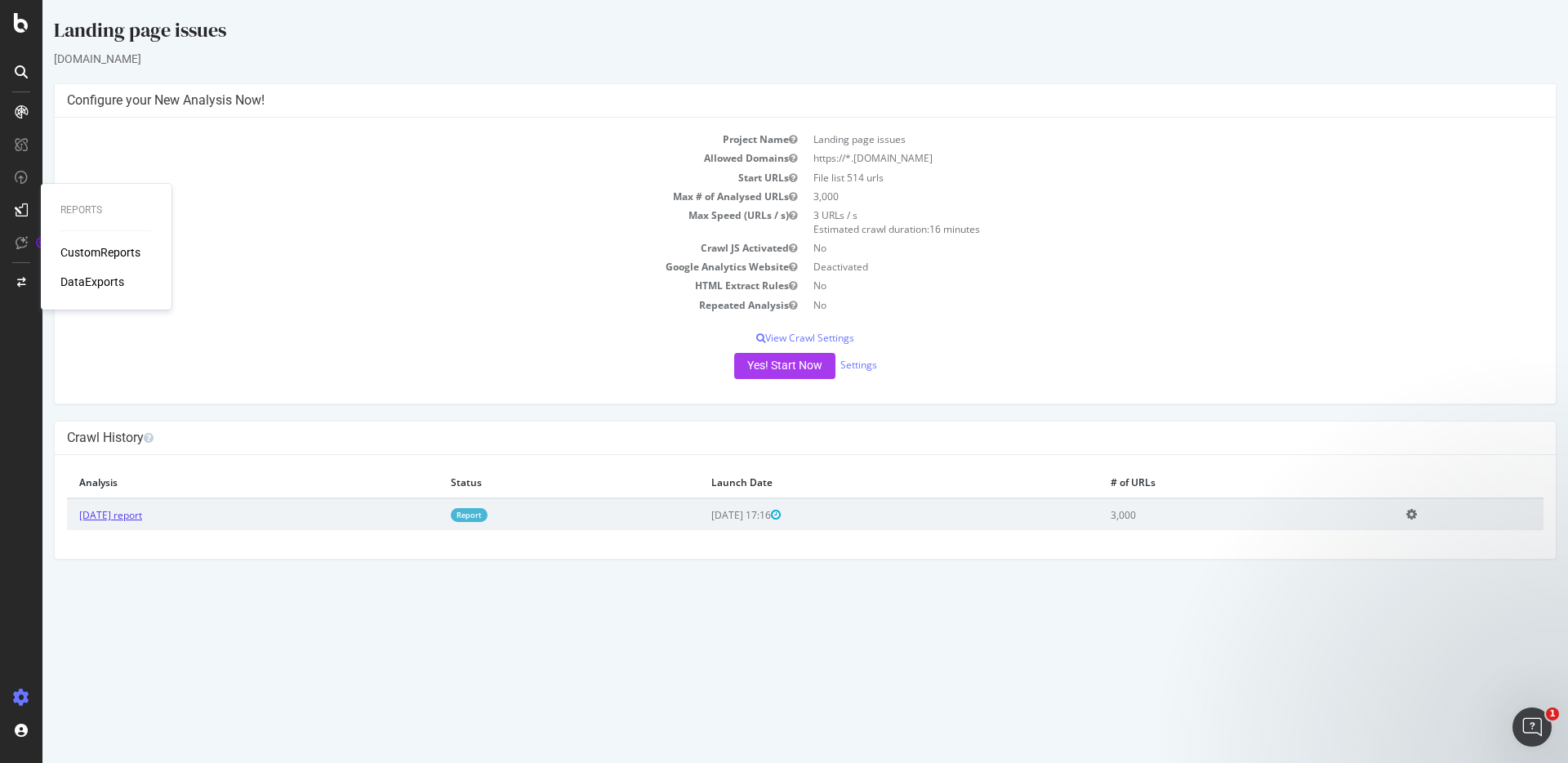
click at [142, 515] on link "[DATE] report" at bounding box center [110, 515] width 63 height 14
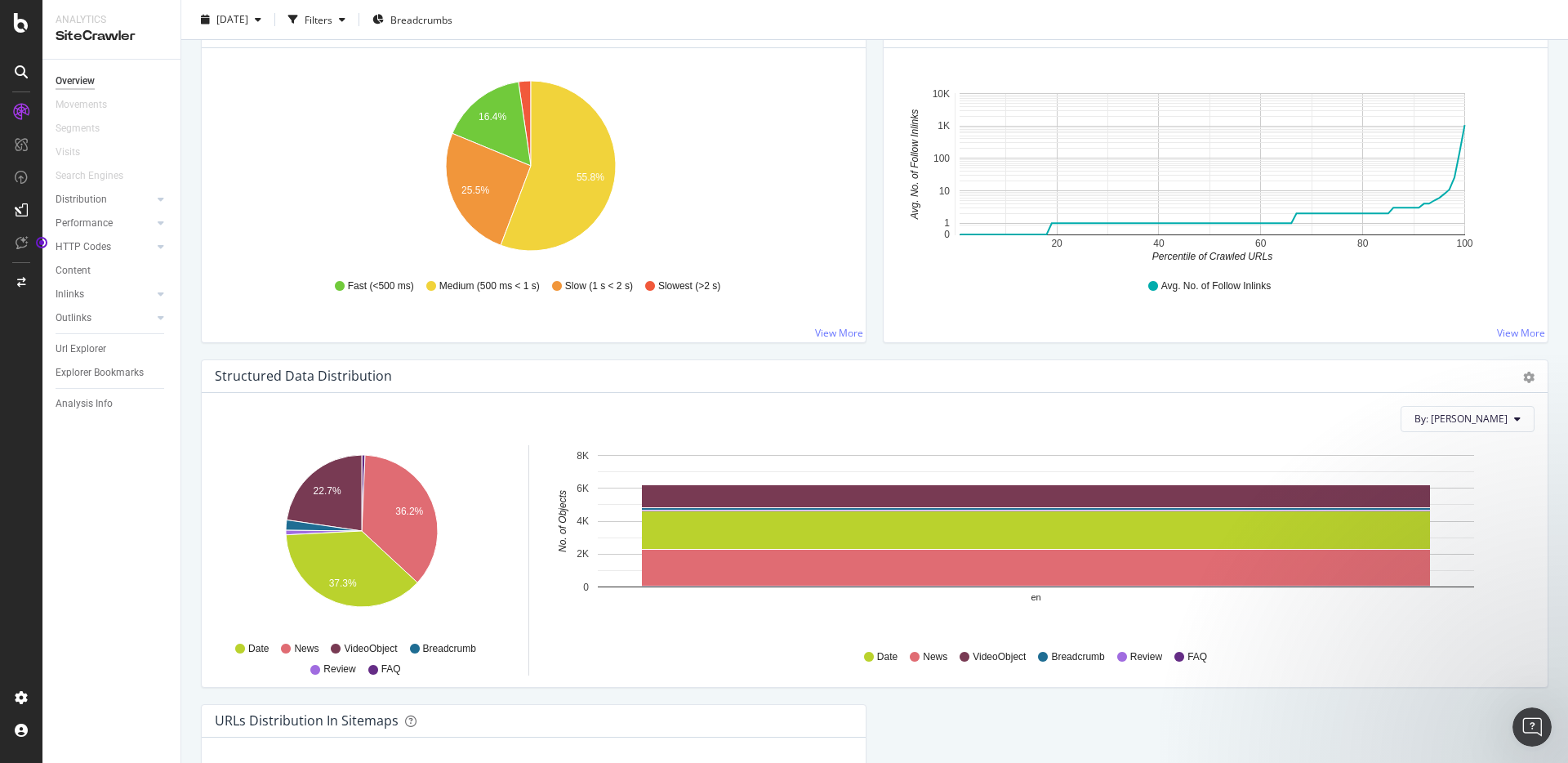
scroll to position [1264, 0]
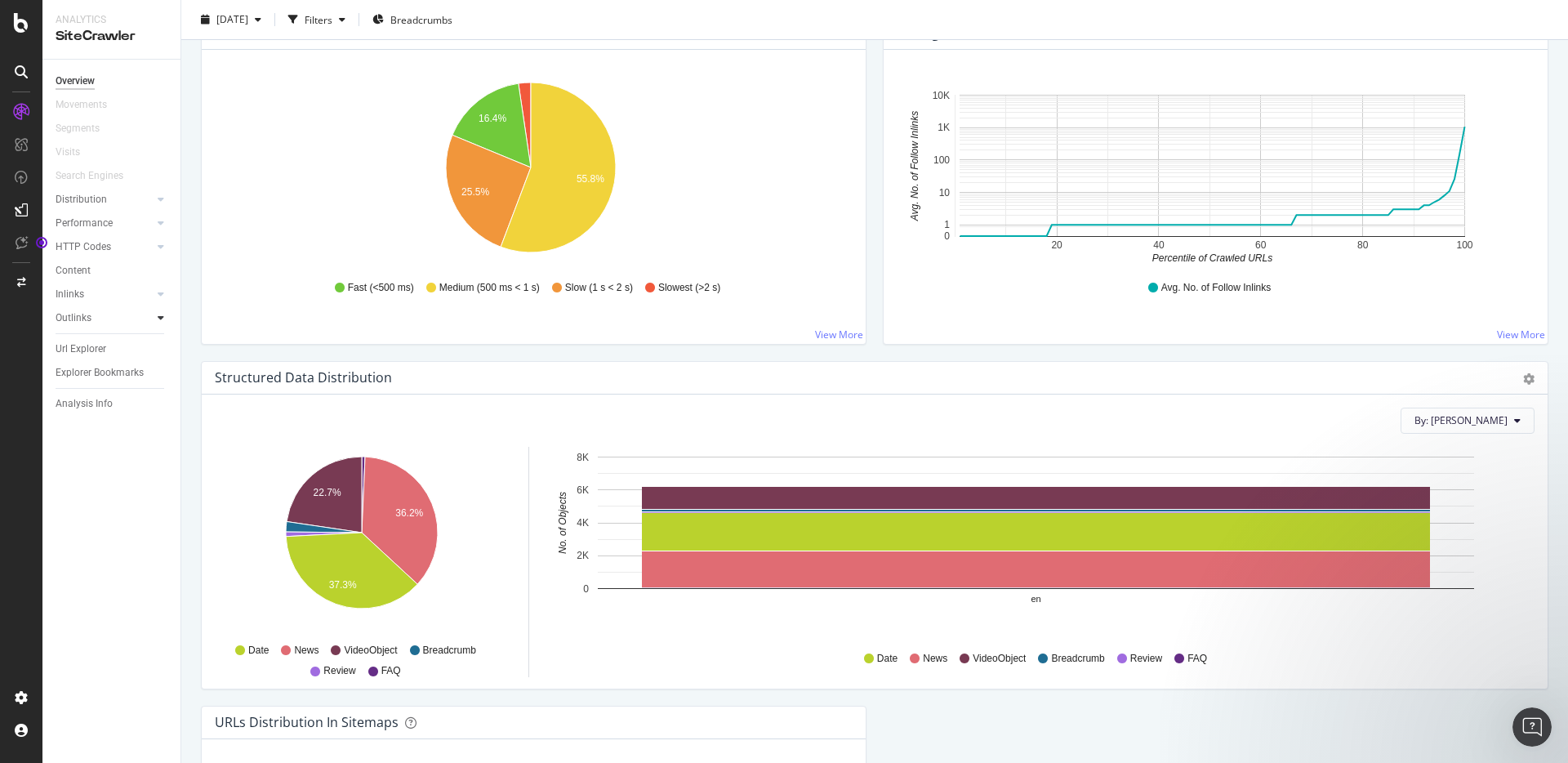
click at [159, 318] on icon at bounding box center [161, 318] width 7 height 10
click at [163, 298] on icon at bounding box center [161, 294] width 7 height 10
click at [161, 248] on icon at bounding box center [161, 247] width 7 height 10
click at [160, 227] on icon at bounding box center [161, 223] width 7 height 10
click at [162, 195] on icon at bounding box center [161, 200] width 7 height 10
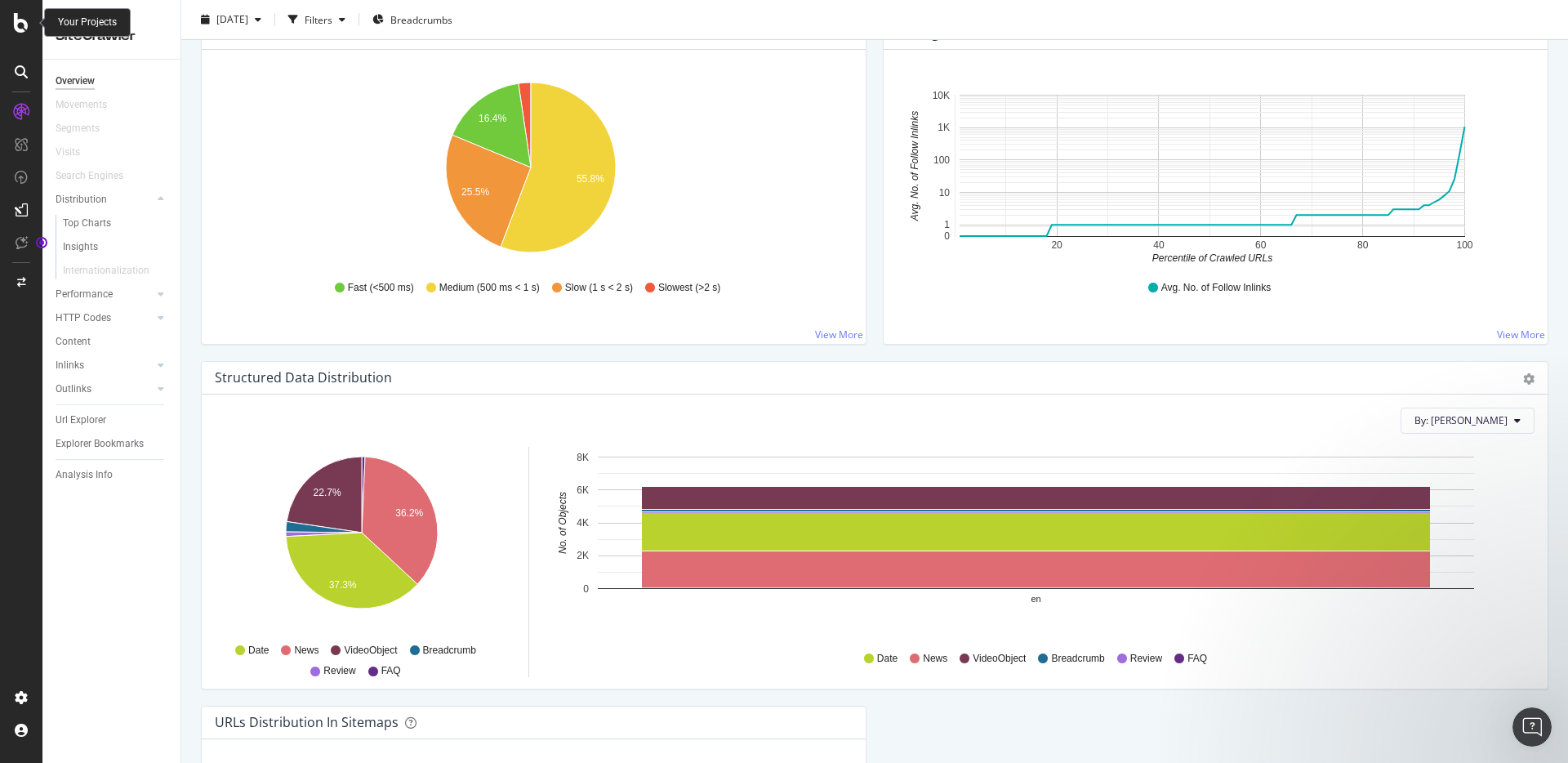
click at [18, 15] on icon at bounding box center [22, 23] width 15 height 19
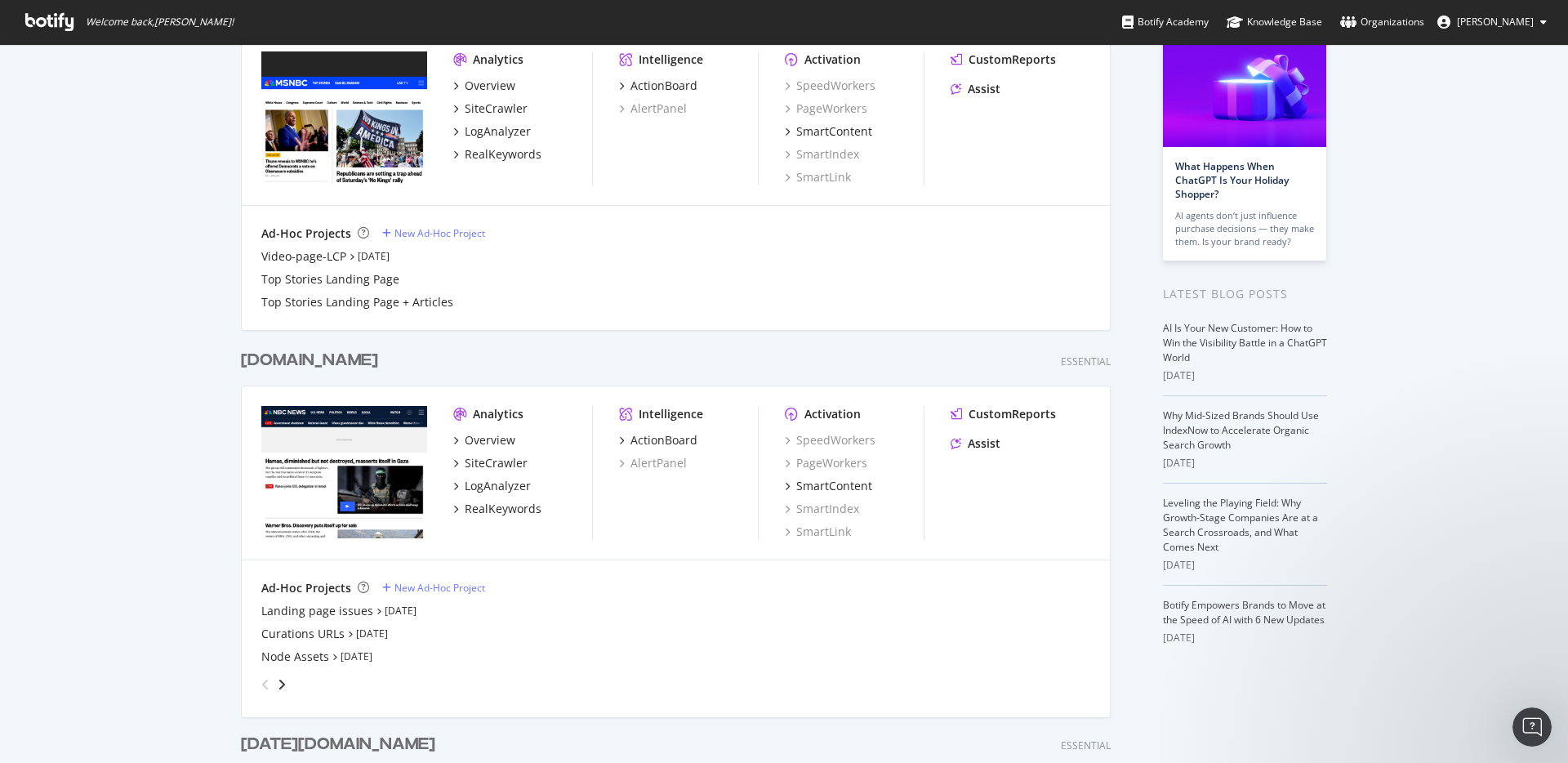
scroll to position [129, 0]
click at [296, 357] on div "[DOMAIN_NAME]" at bounding box center [309, 359] width 137 height 23
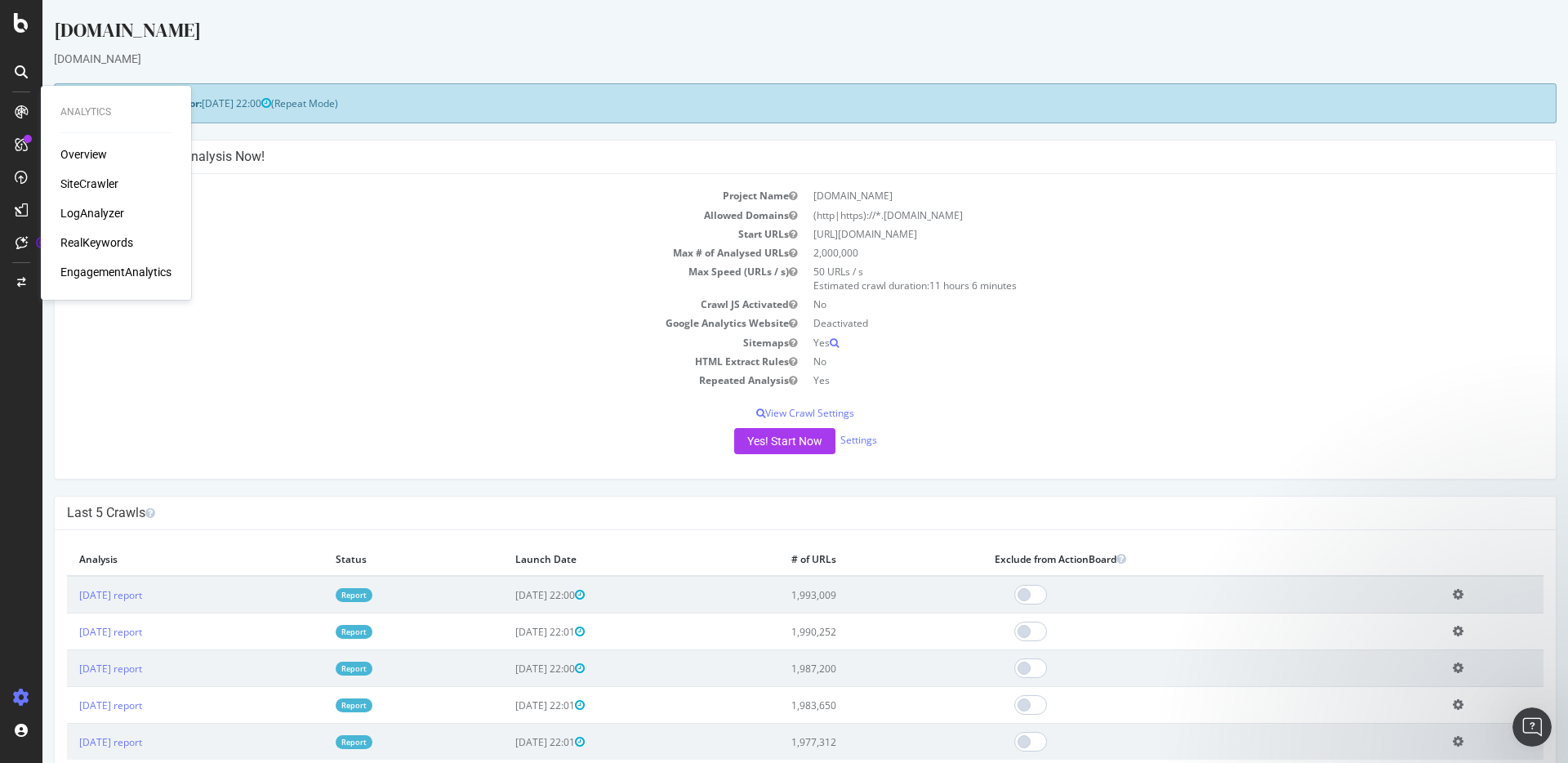
click at [128, 270] on div "EngagementAnalytics" at bounding box center [115, 272] width 111 height 17
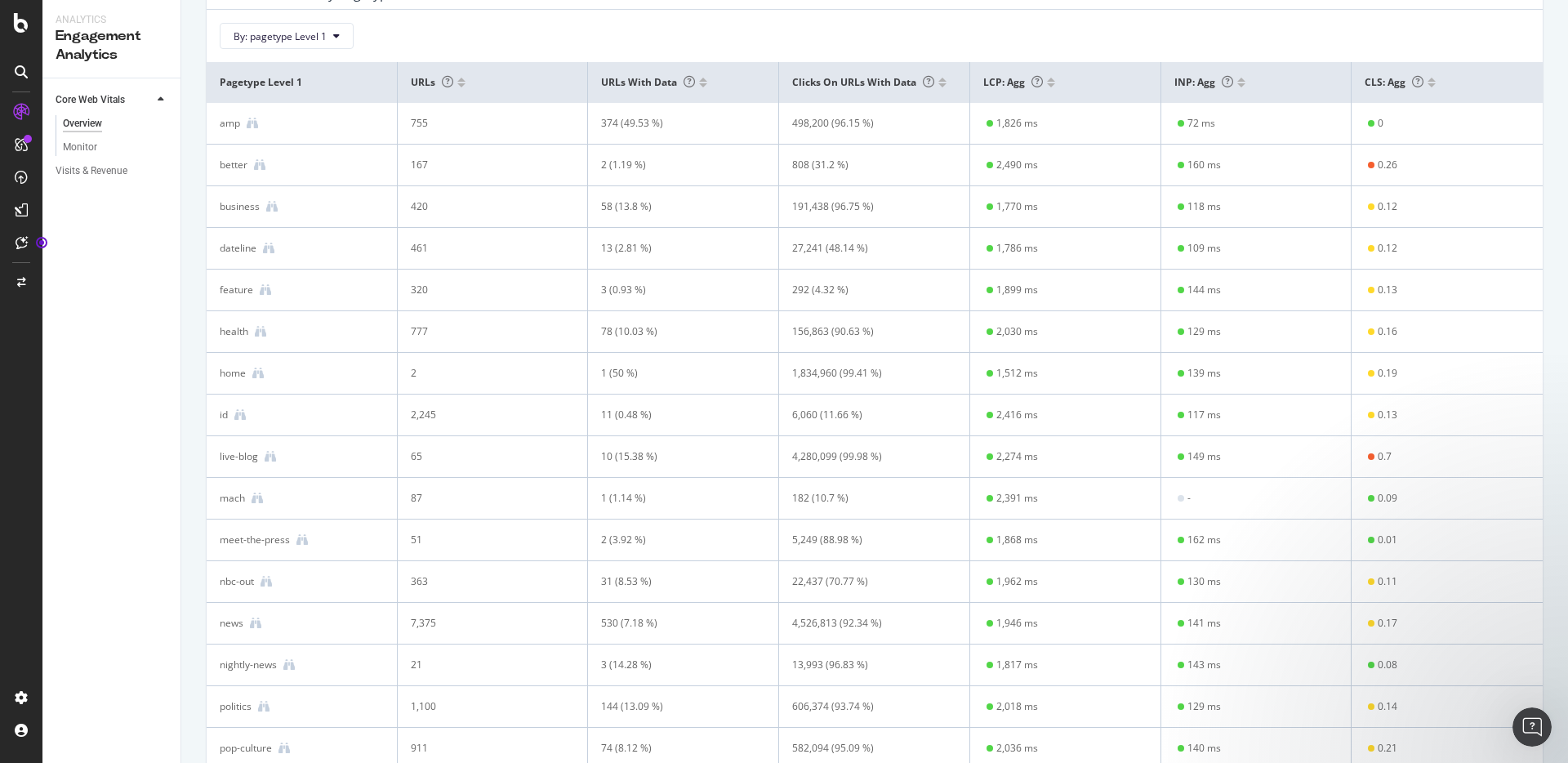
scroll to position [445, 0]
click at [236, 368] on div "home" at bounding box center [232, 372] width 26 height 15
click at [261, 370] on icon at bounding box center [258, 372] width 12 height 12
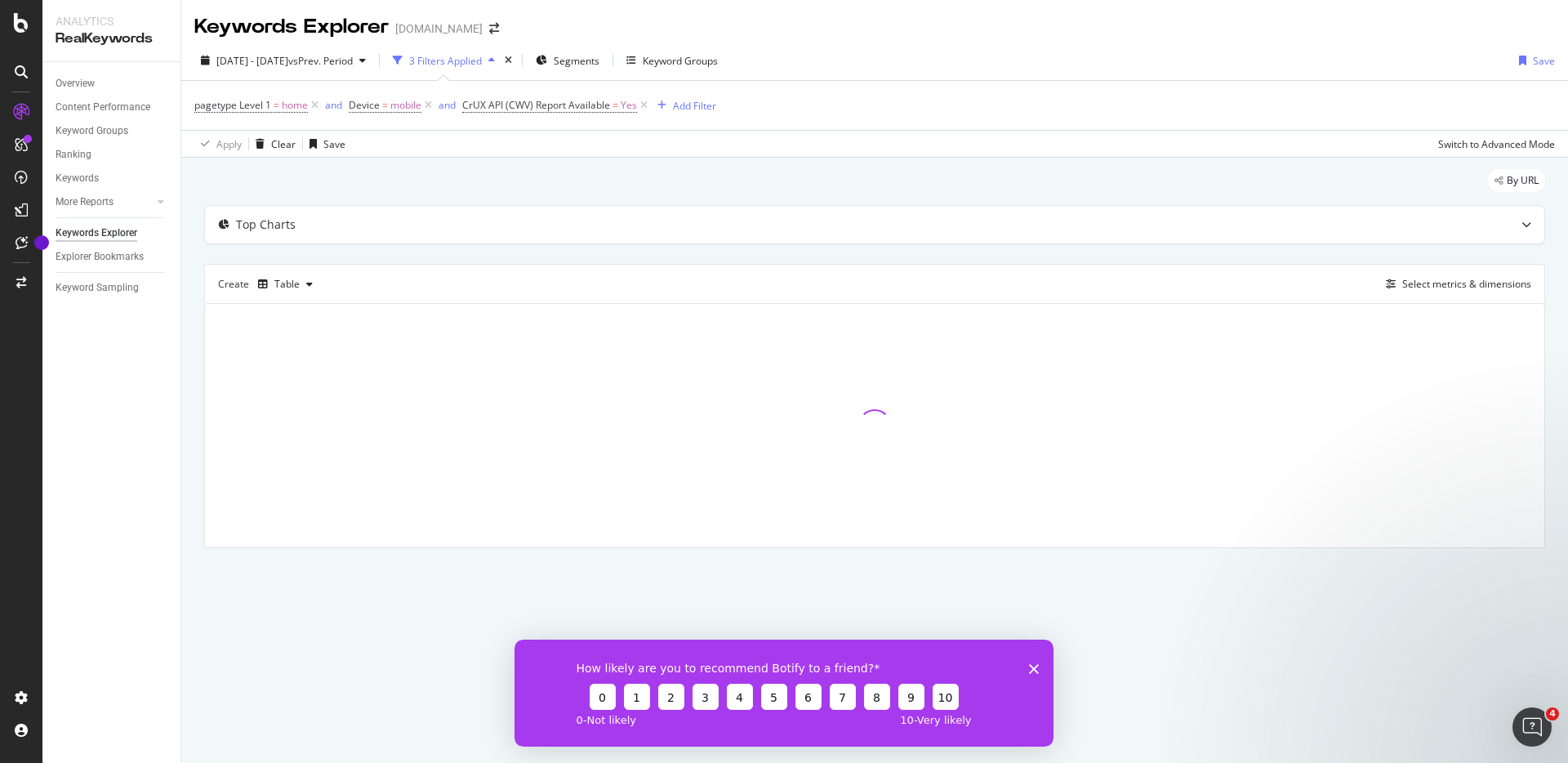
click at [1031, 671] on polygon "Close survey" at bounding box center [1034, 669] width 10 height 10
